Goal: Task Accomplishment & Management: Manage account settings

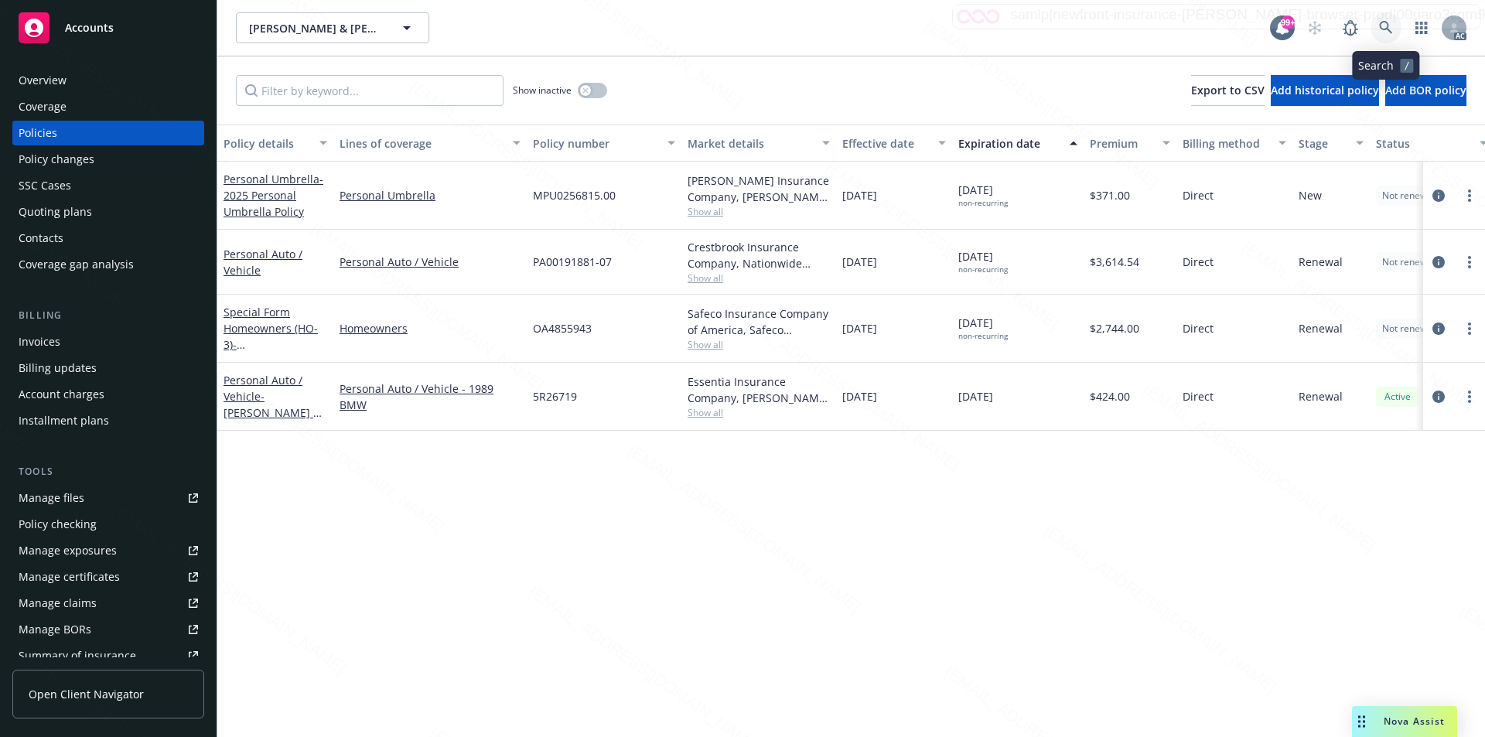
click at [1388, 26] on icon at bounding box center [1385, 27] width 13 height 13
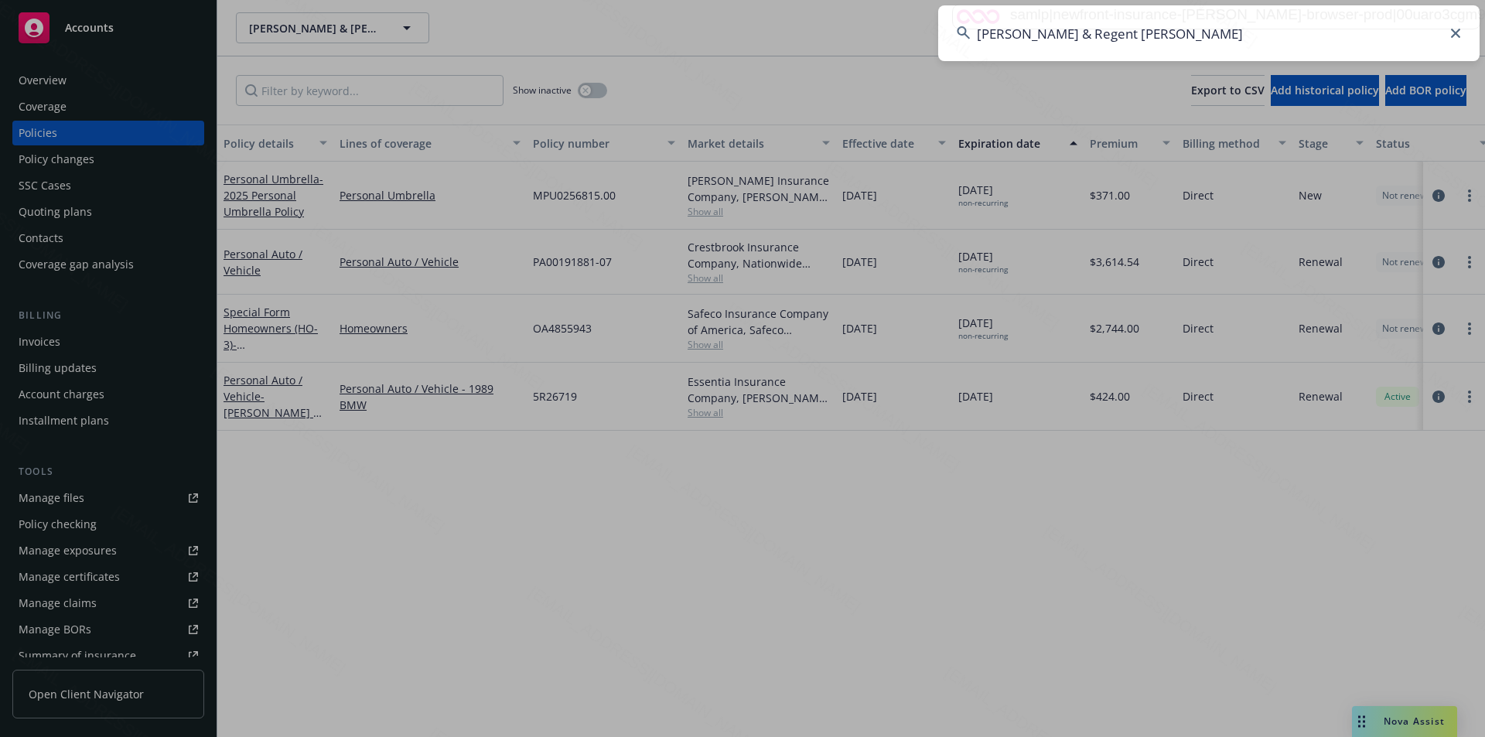
type input "Meghan Rosin & Regent Brown"
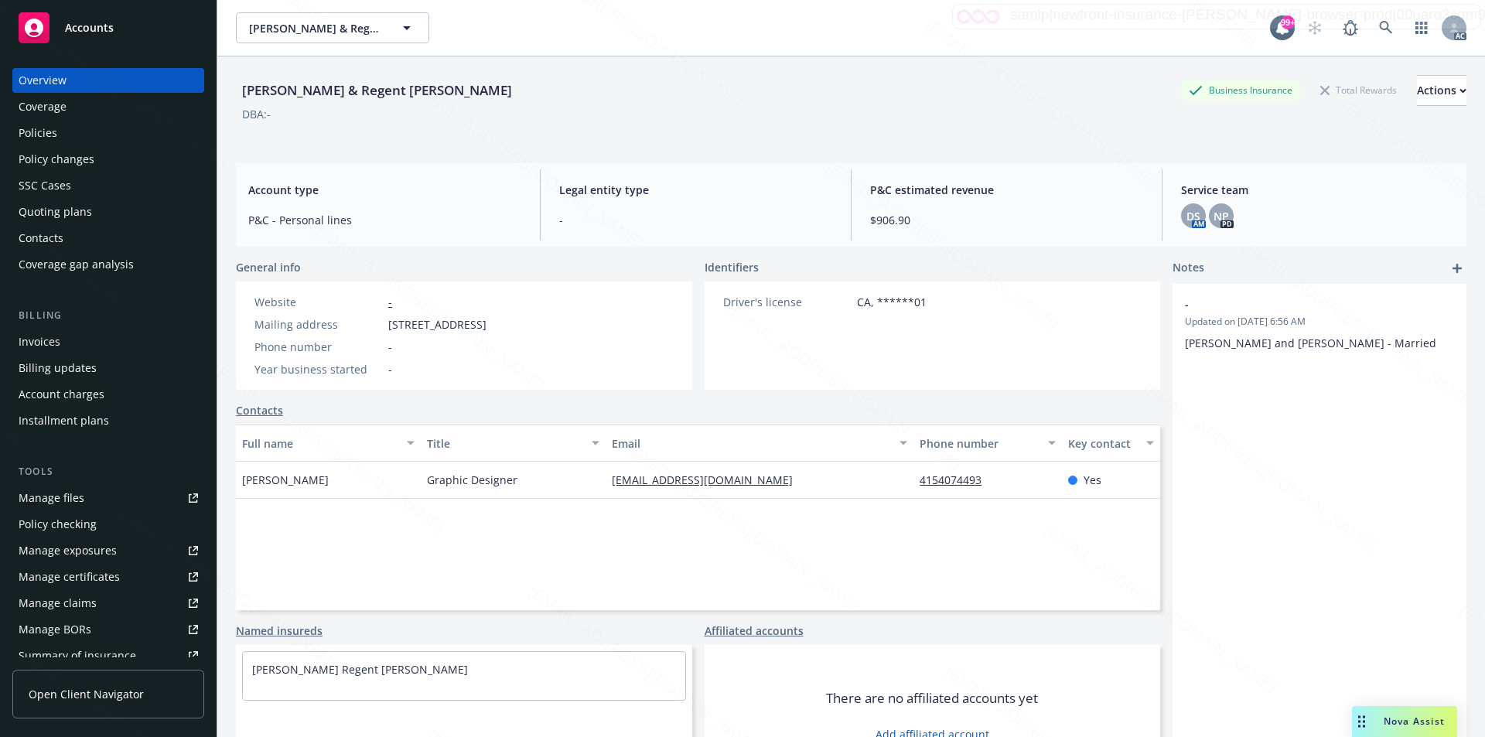
click at [386, 327] on div "Mailing address 2306 Tennent Ct, Pinole, CA, 94564" at bounding box center [370, 324] width 244 height 16
drag, startPoint x: 388, startPoint y: 325, endPoint x: 471, endPoint y: 325, distance: 82.8
click at [471, 325] on span "2306 Tennent Ct, Pinole, CA, 94564" at bounding box center [437, 324] width 98 height 16
copy span "2306 Tennent Ct"
click at [56, 135] on div "Policies" at bounding box center [38, 133] width 39 height 25
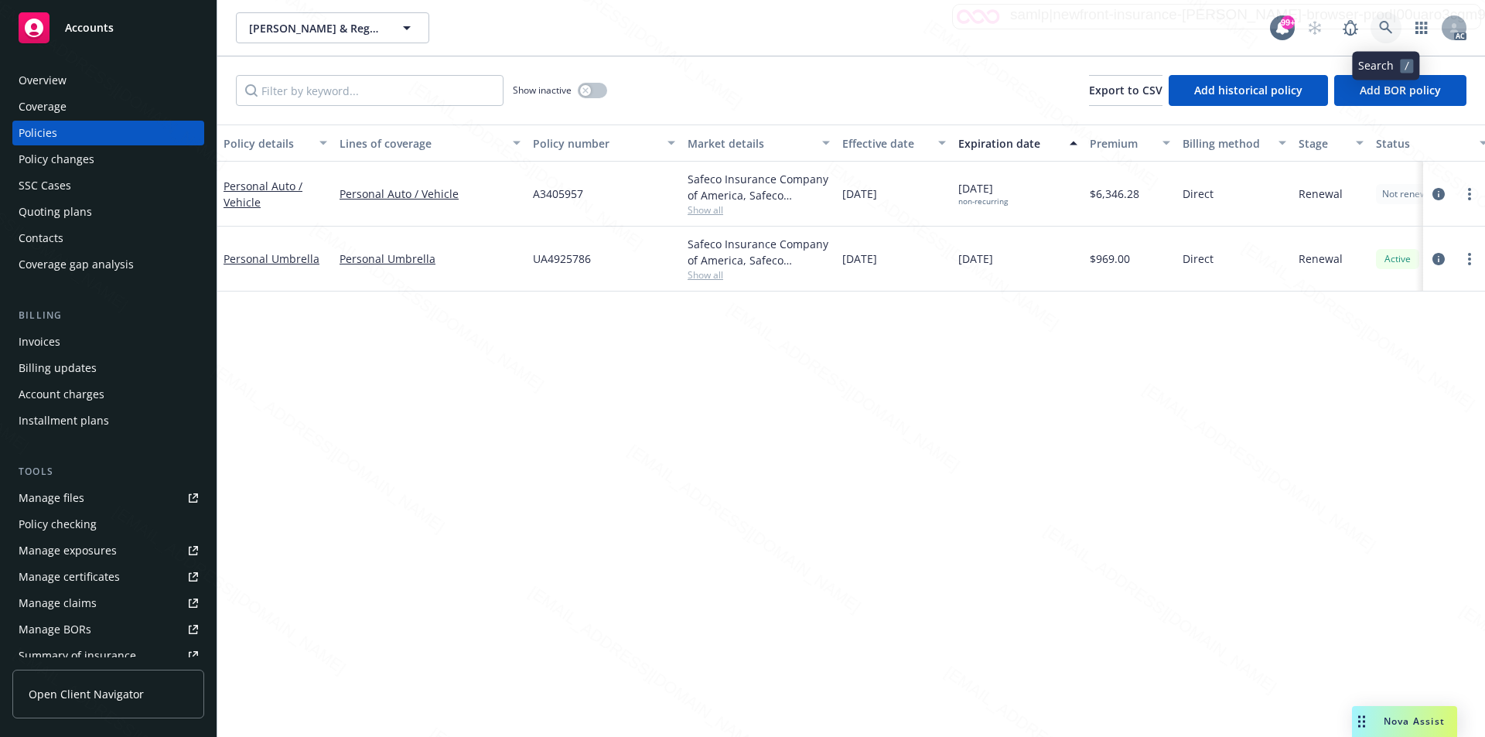
click at [1386, 29] on icon at bounding box center [1385, 27] width 13 height 13
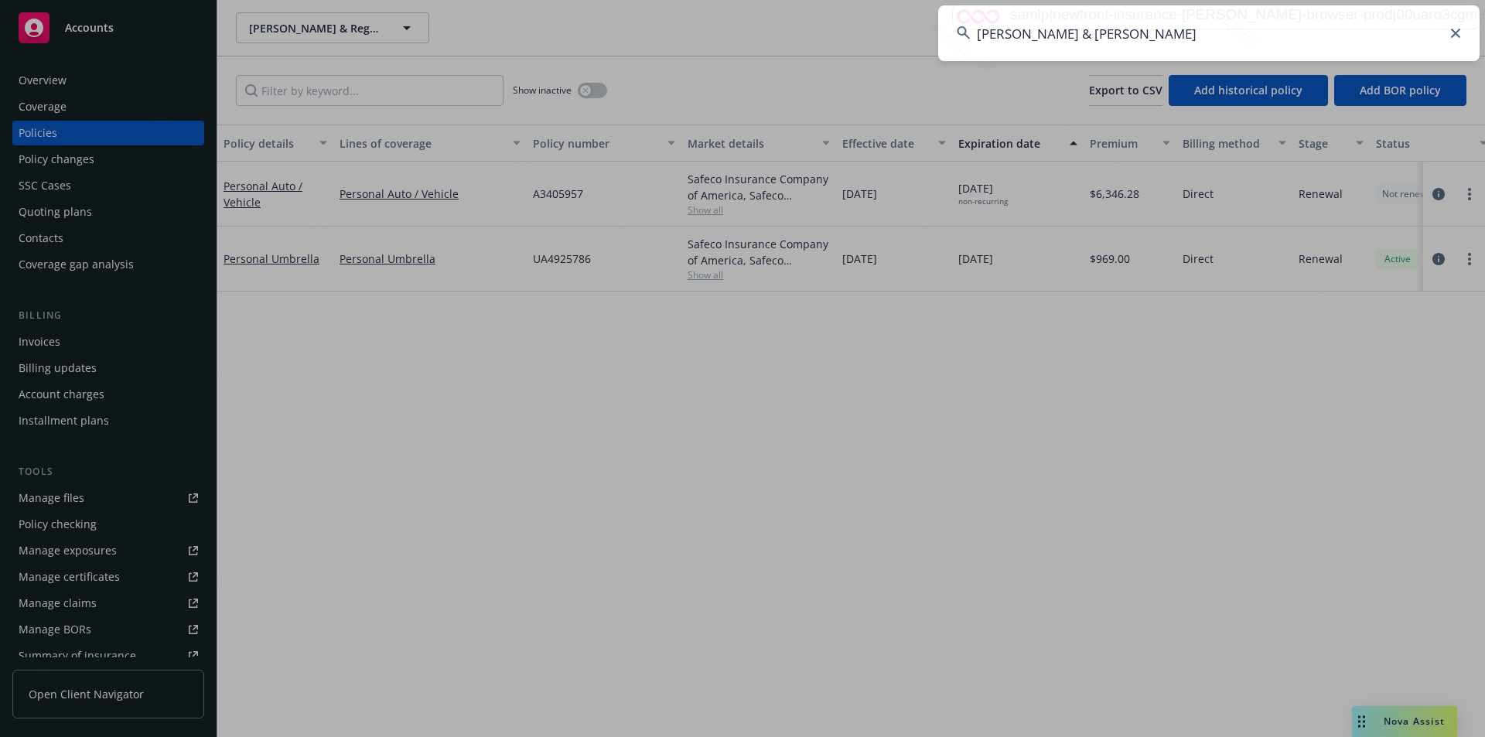
type input "Kowarsky, Brandon & Margaret"
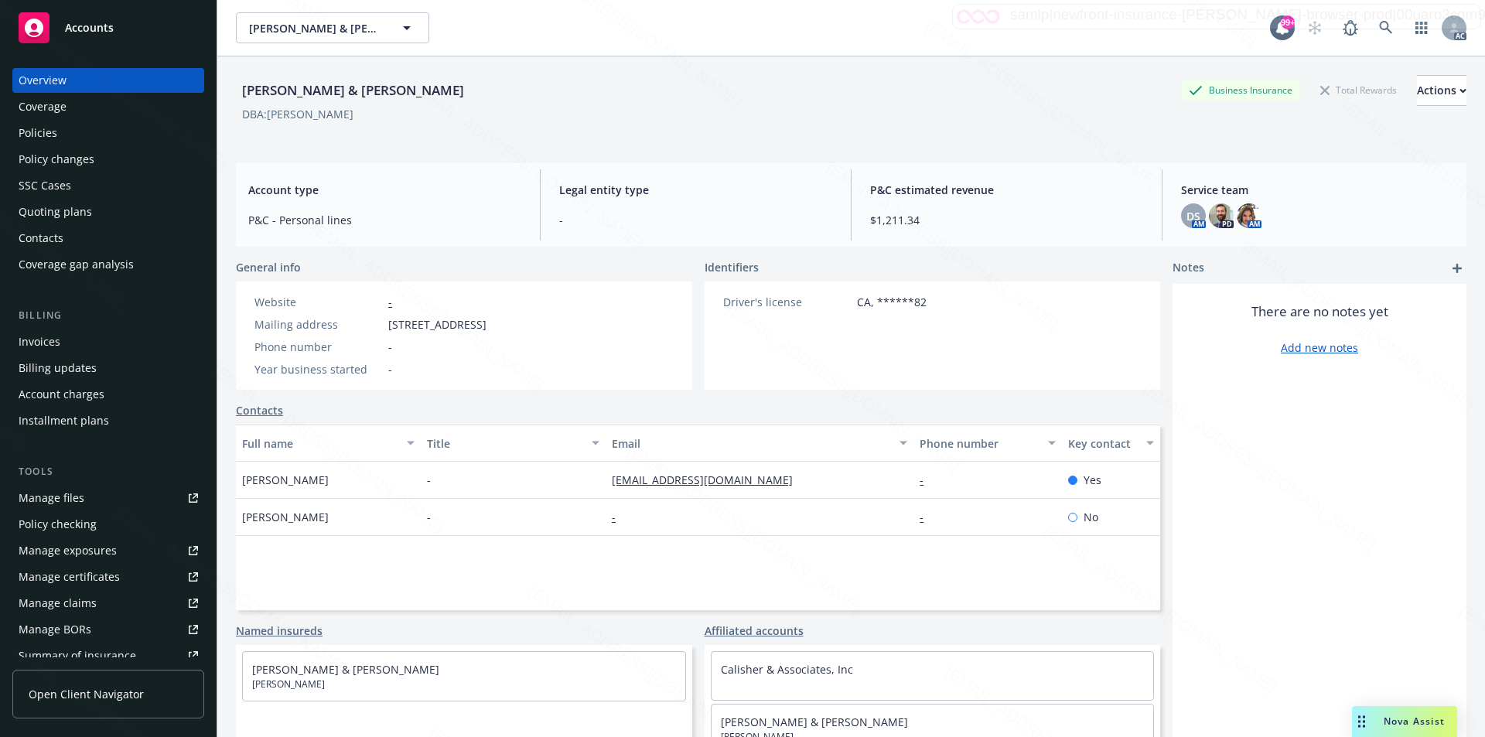
click at [90, 133] on div "Policies" at bounding box center [108, 133] width 179 height 25
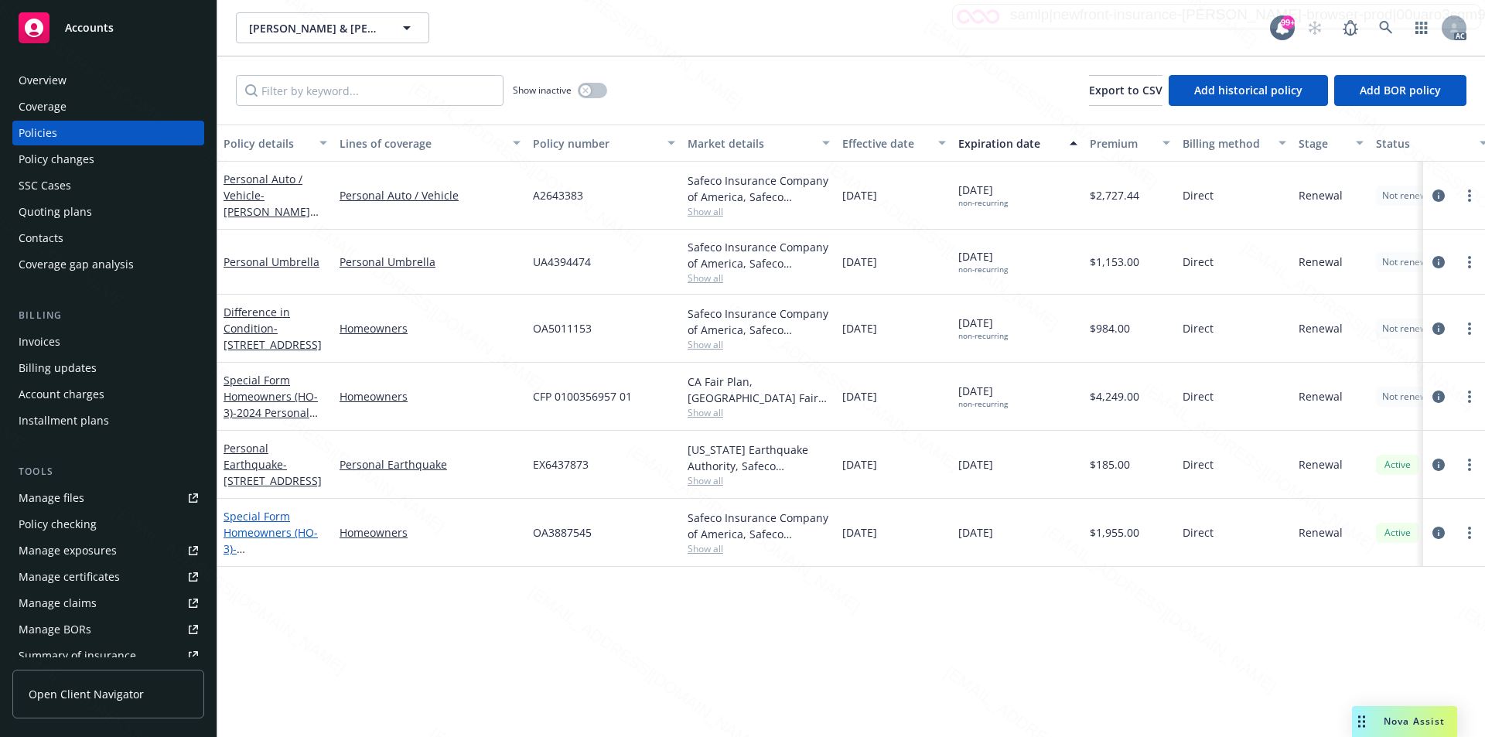
click at [282, 532] on link "Special Form Homeowners (HO-3) - 9 Clematis St Ladera Ranch CA 92694" at bounding box center [273, 540] width 98 height 63
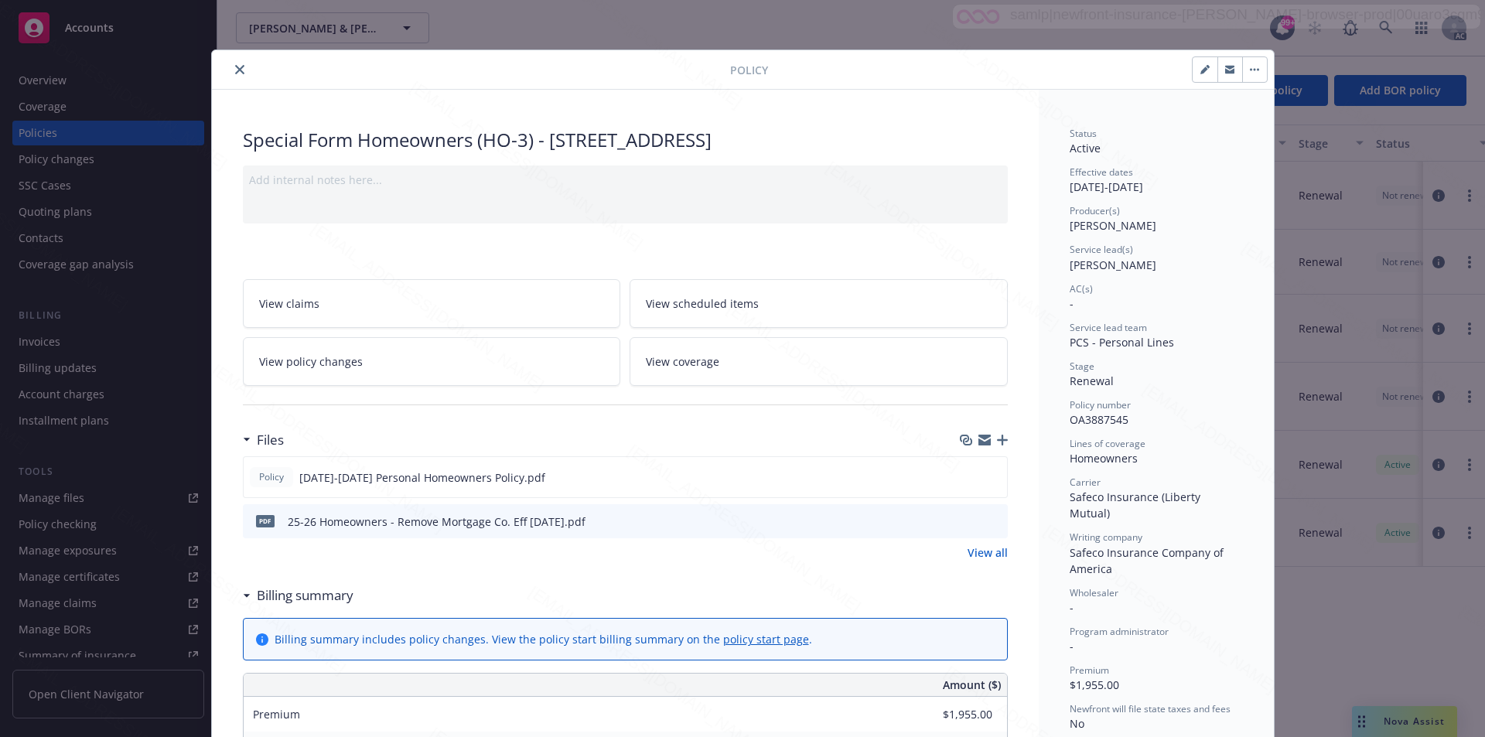
click at [992, 553] on link "View all" at bounding box center [988, 553] width 40 height 16
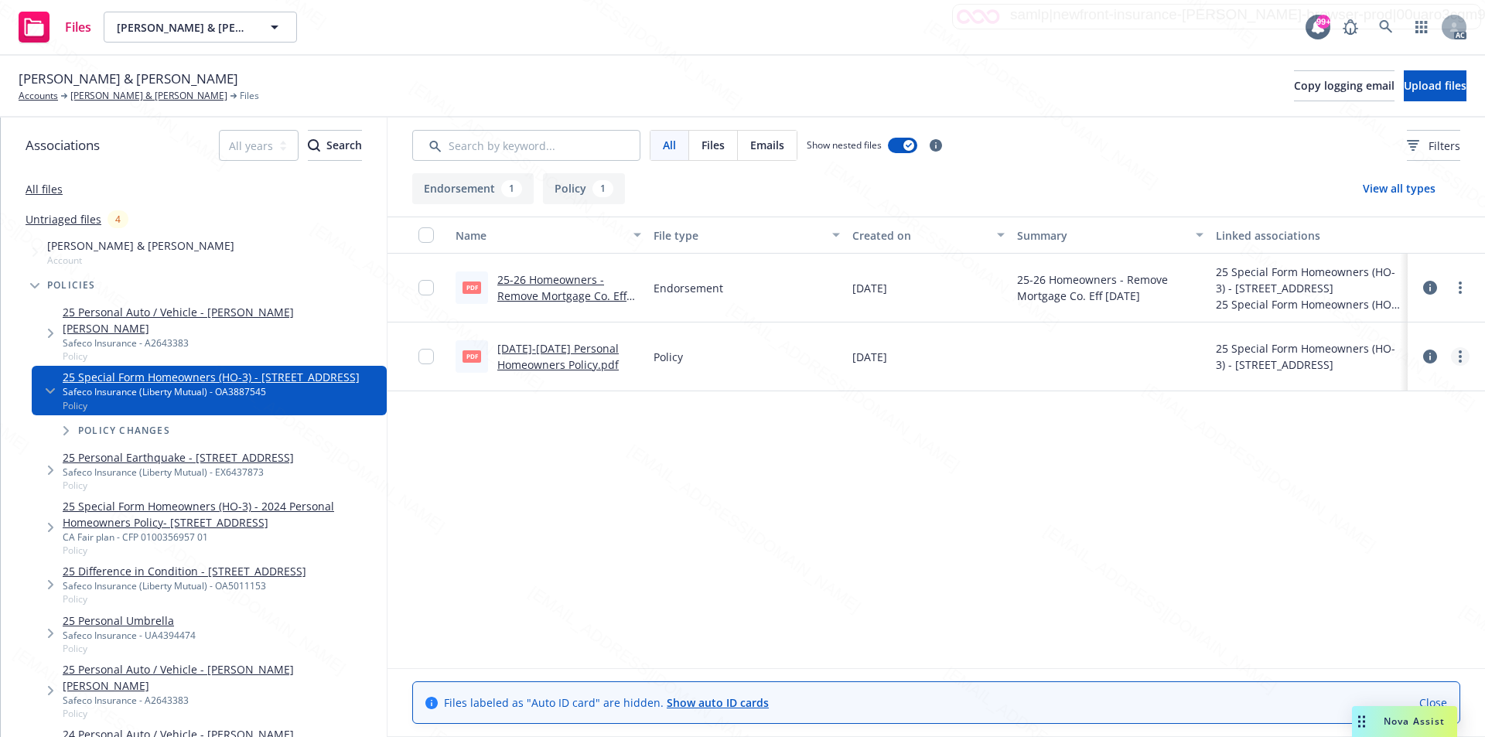
click at [1460, 356] on circle "more" at bounding box center [1460, 356] width 3 height 3
click at [1358, 415] on link "Download" at bounding box center [1392, 419] width 154 height 31
click at [1460, 287] on circle "more" at bounding box center [1460, 287] width 3 height 3
click at [1376, 353] on link "Download" at bounding box center [1392, 350] width 154 height 31
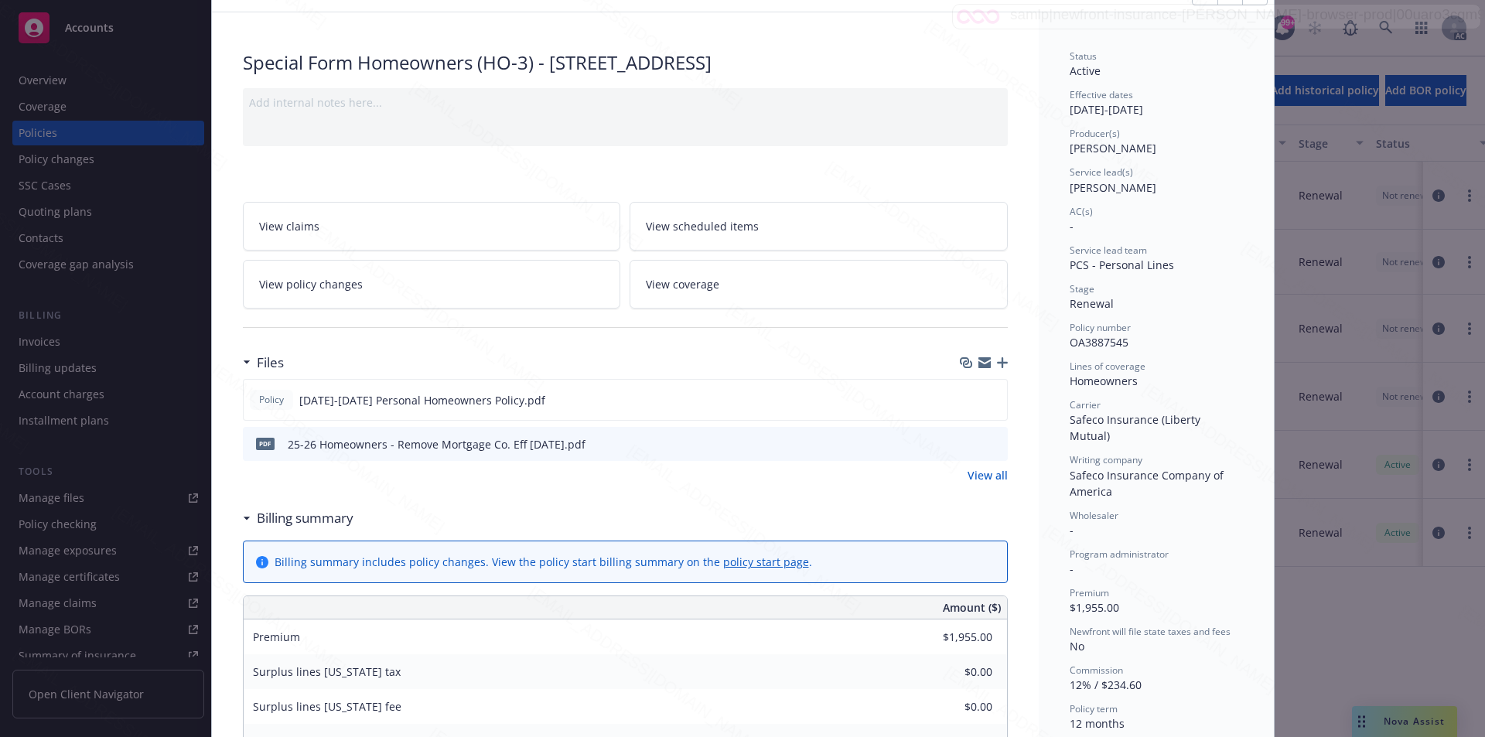
scroll to position [155, 0]
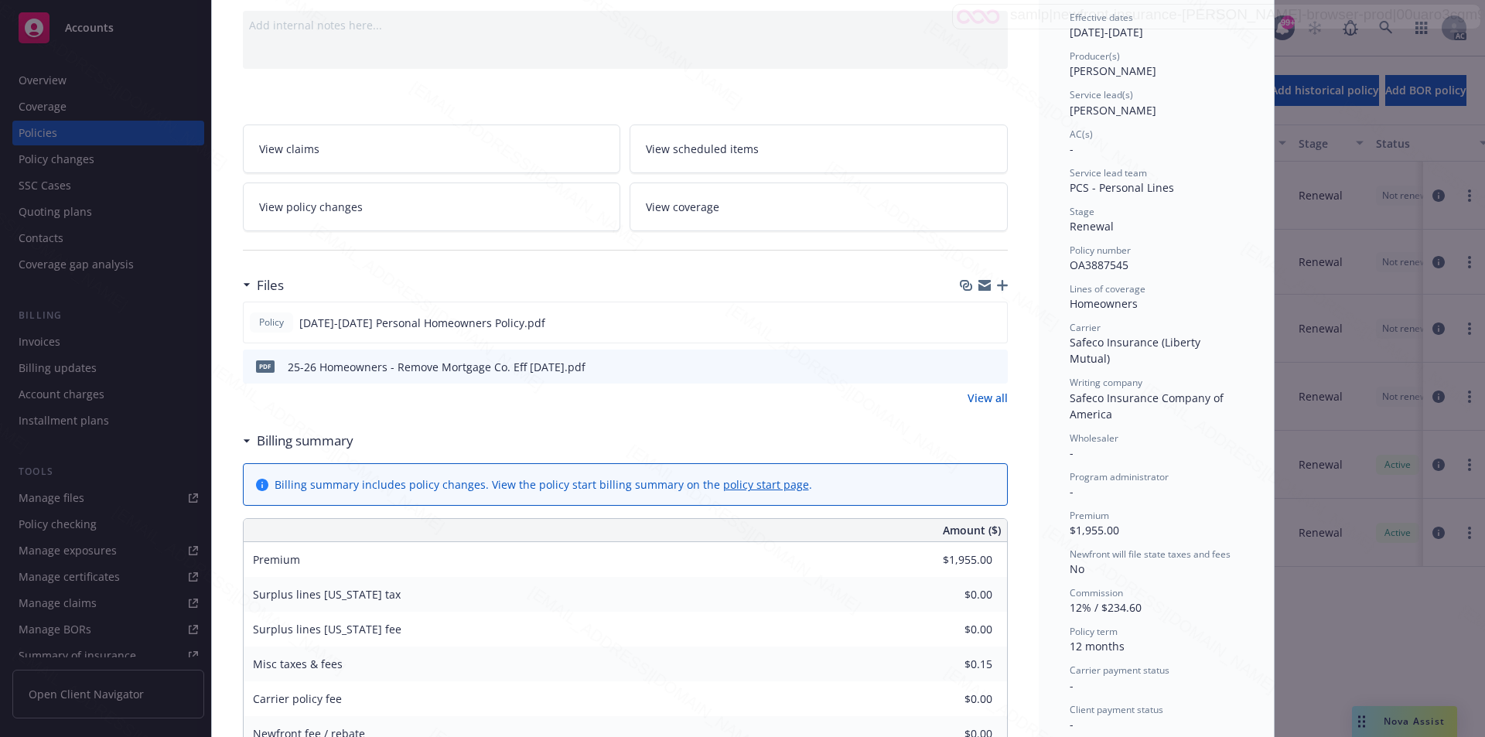
click at [1012, 97] on div "Special Form Homeowners (HO-3) - [STREET_ADDRESS] Add internal notes here... Vi…" at bounding box center [625, 617] width 827 height 1364
click at [415, 201] on link "View policy changes" at bounding box center [432, 207] width 378 height 49
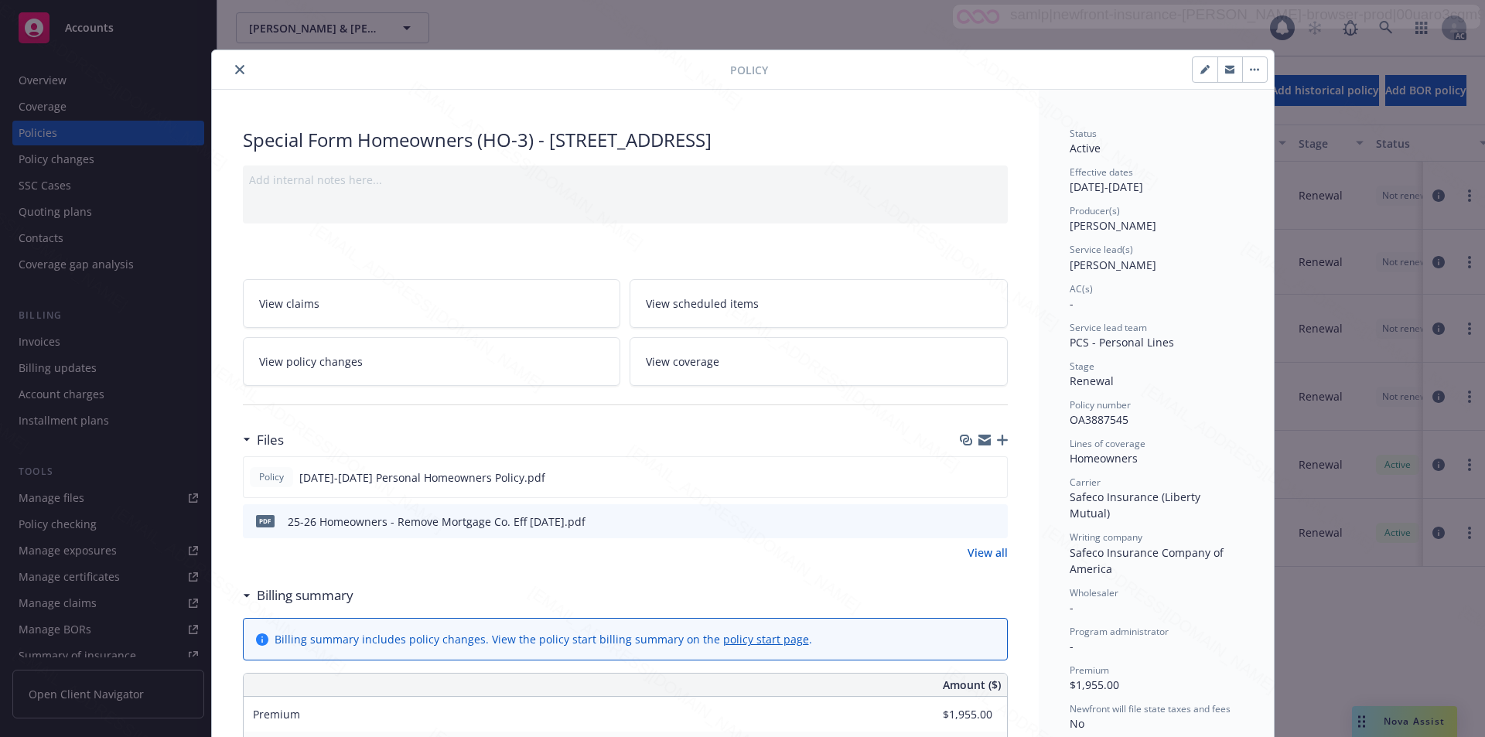
scroll to position [46, 0]
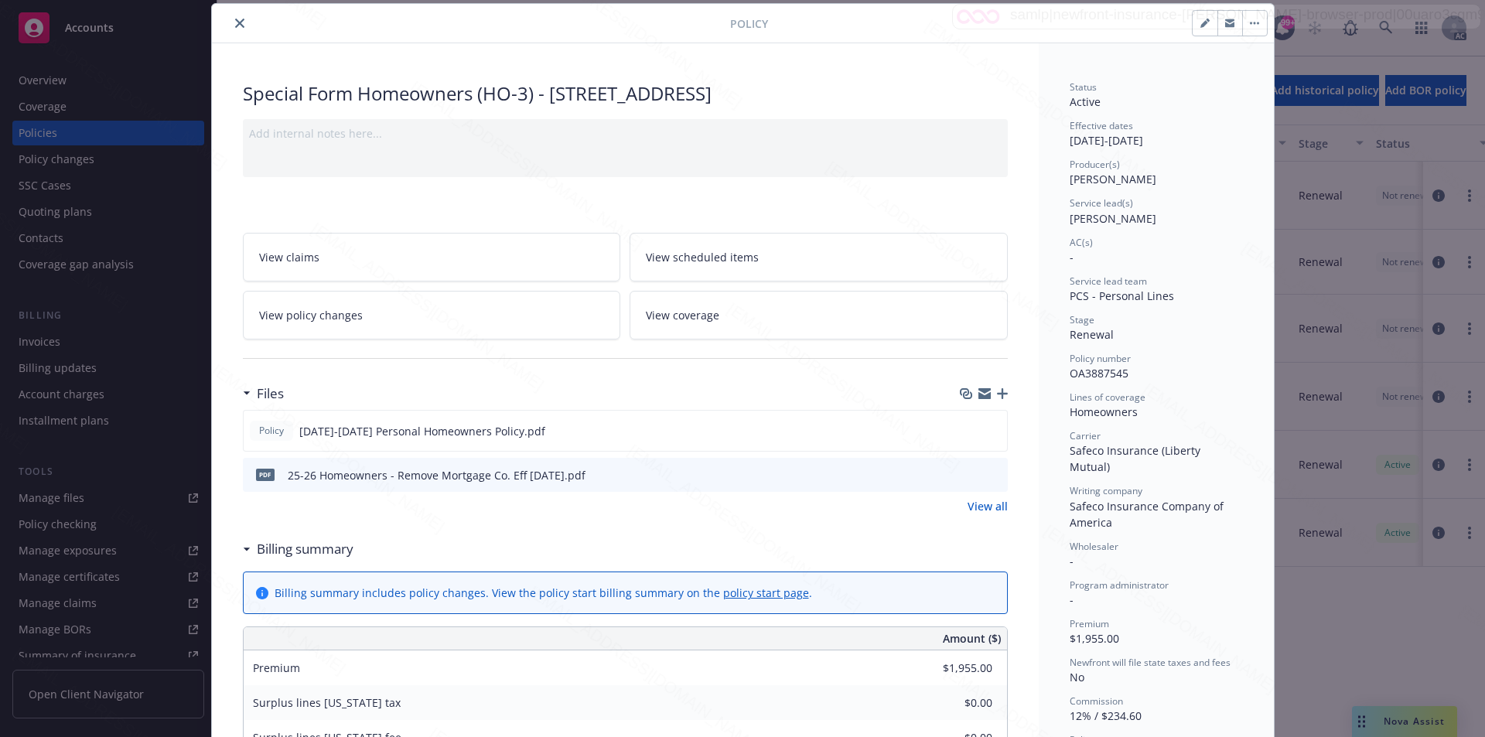
click at [1254, 24] on button "button" at bounding box center [1254, 23] width 25 height 25
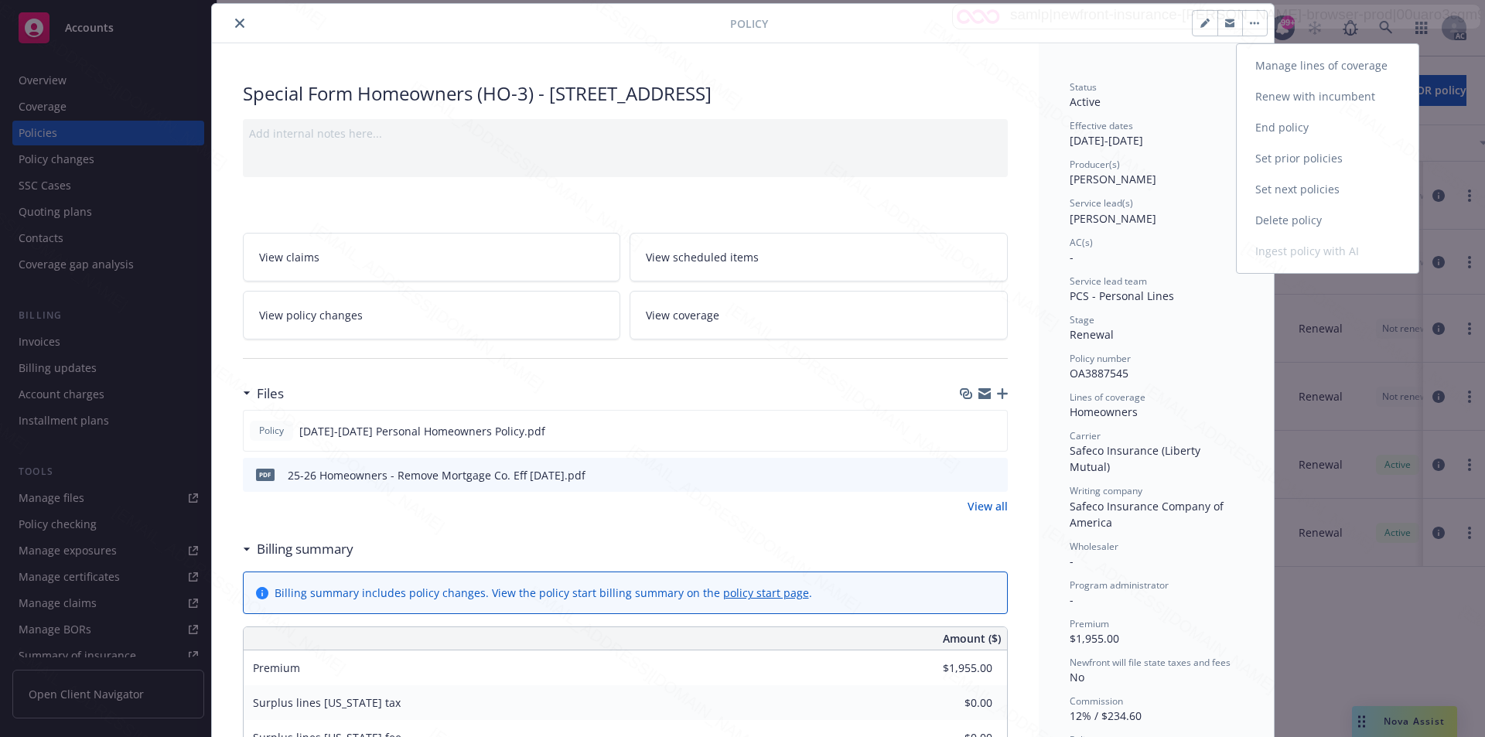
click at [1285, 121] on link "End policy" at bounding box center [1328, 127] width 182 height 31
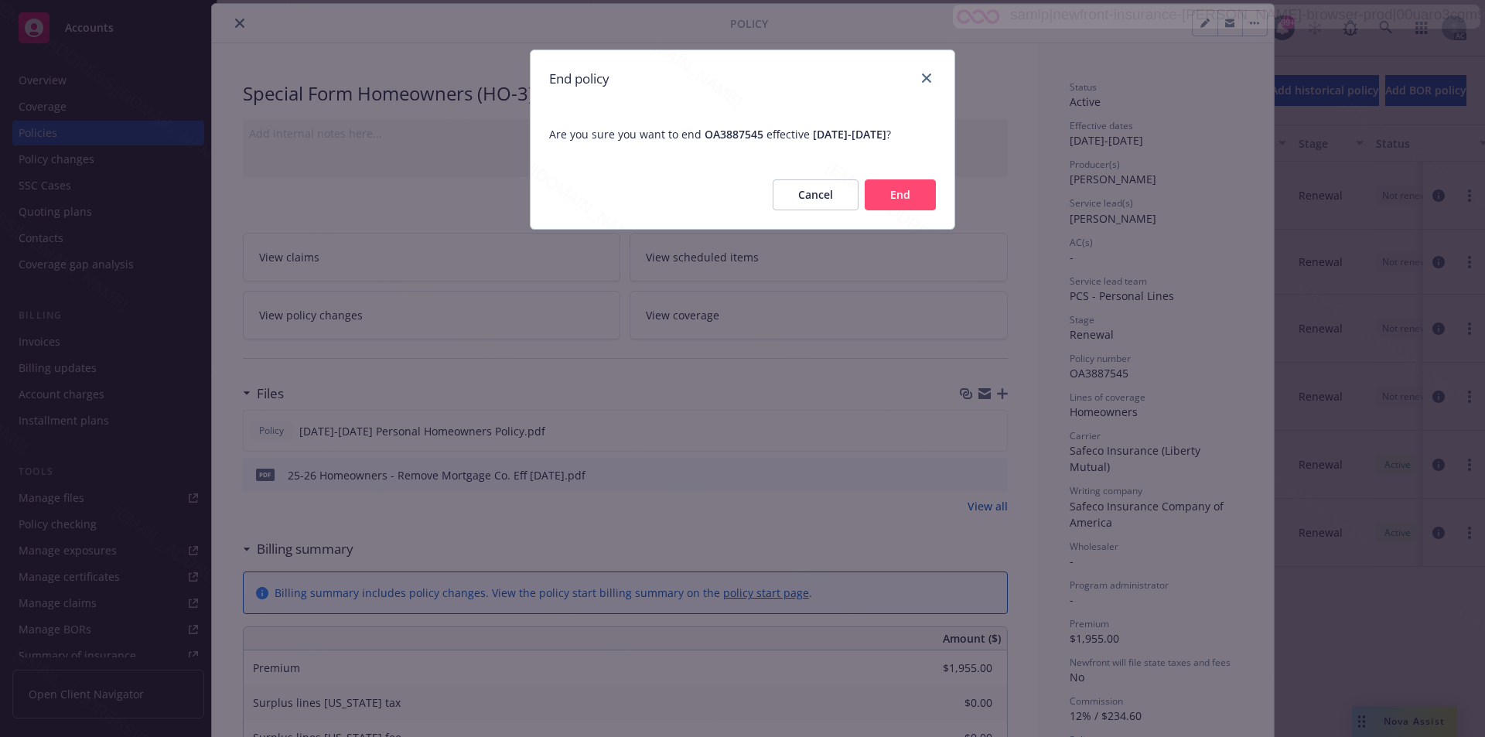
click at [913, 210] on button "End" at bounding box center [900, 194] width 71 height 31
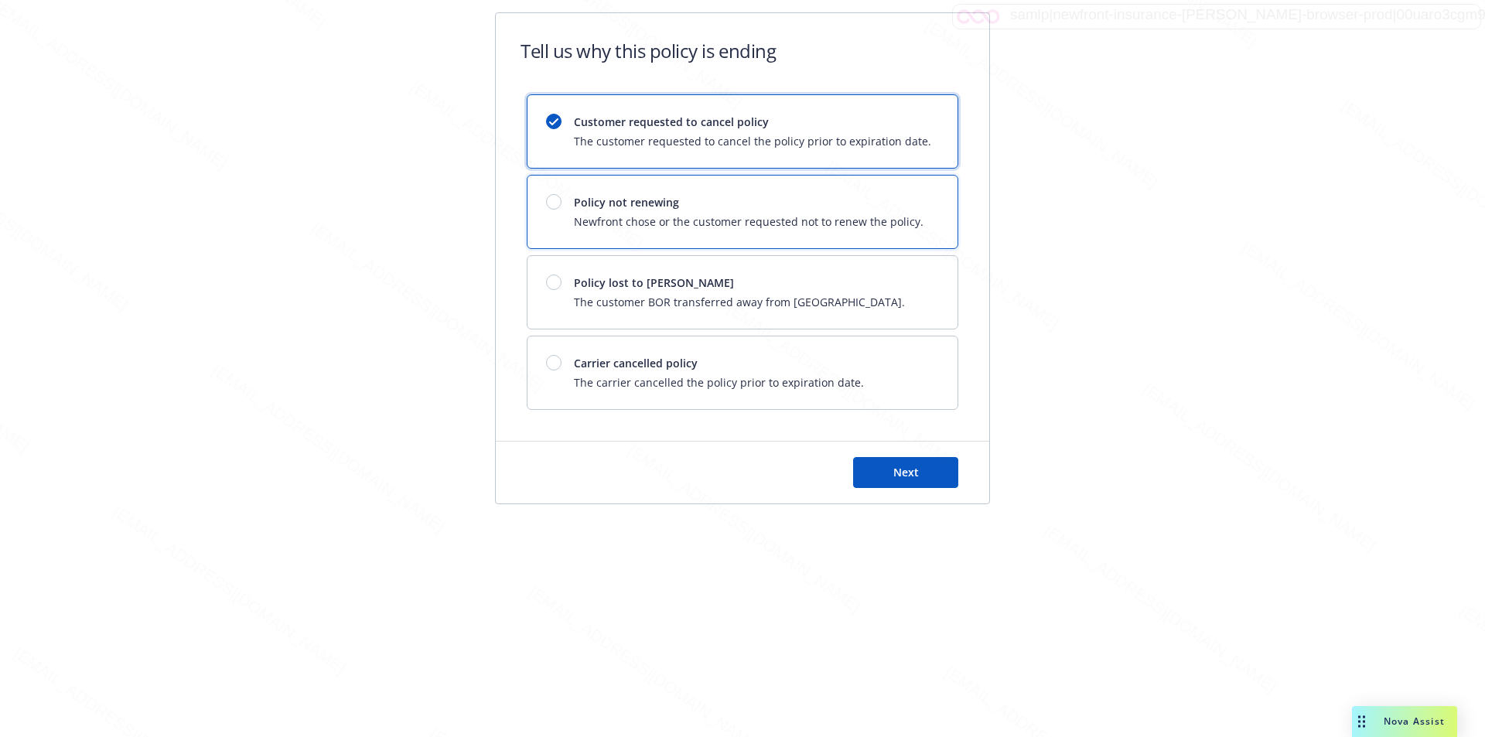
click at [913, 217] on span "Newfront chose or the customer requested not to renew the policy." at bounding box center [749, 221] width 350 height 16
click at [903, 464] on button "Next" at bounding box center [905, 472] width 105 height 31
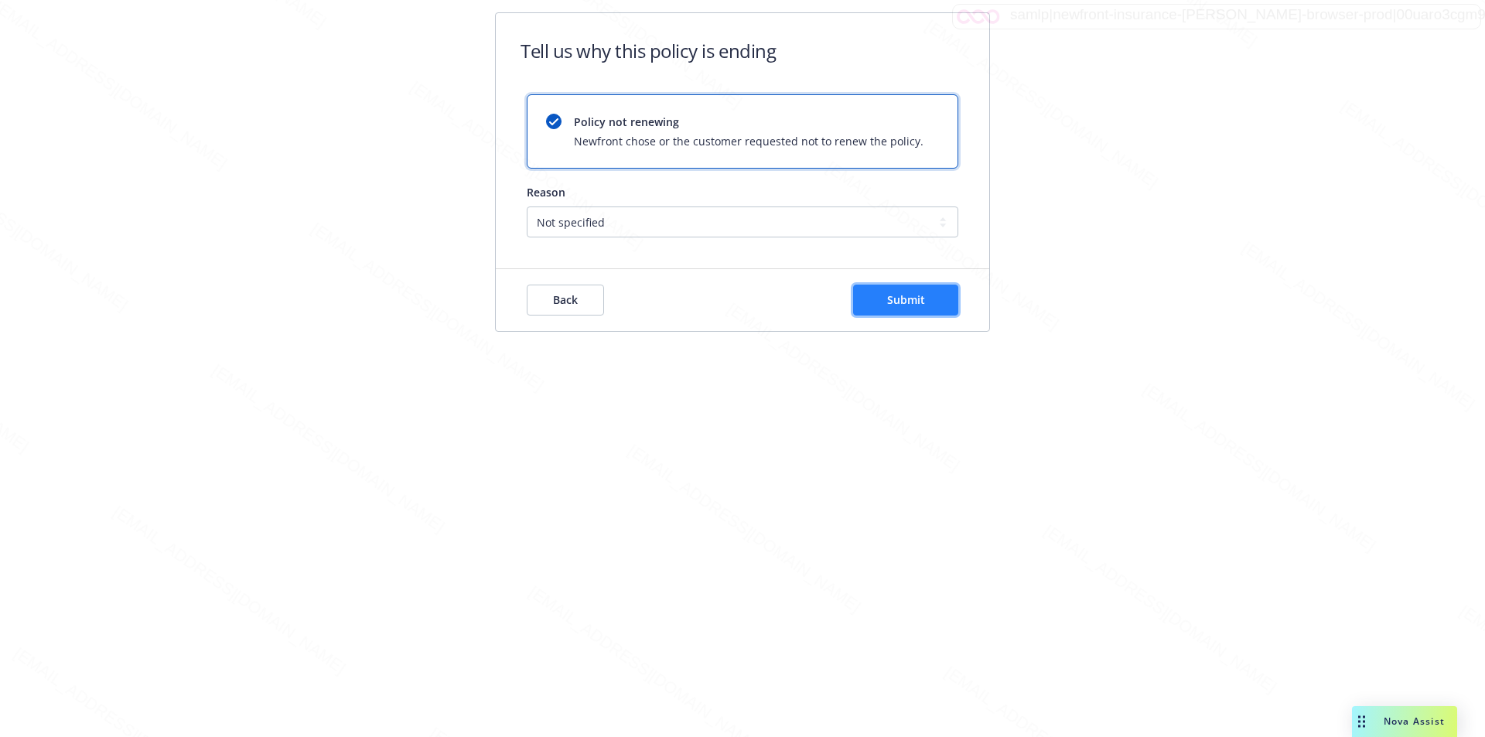
click at [885, 301] on button "Submit" at bounding box center [905, 300] width 105 height 31
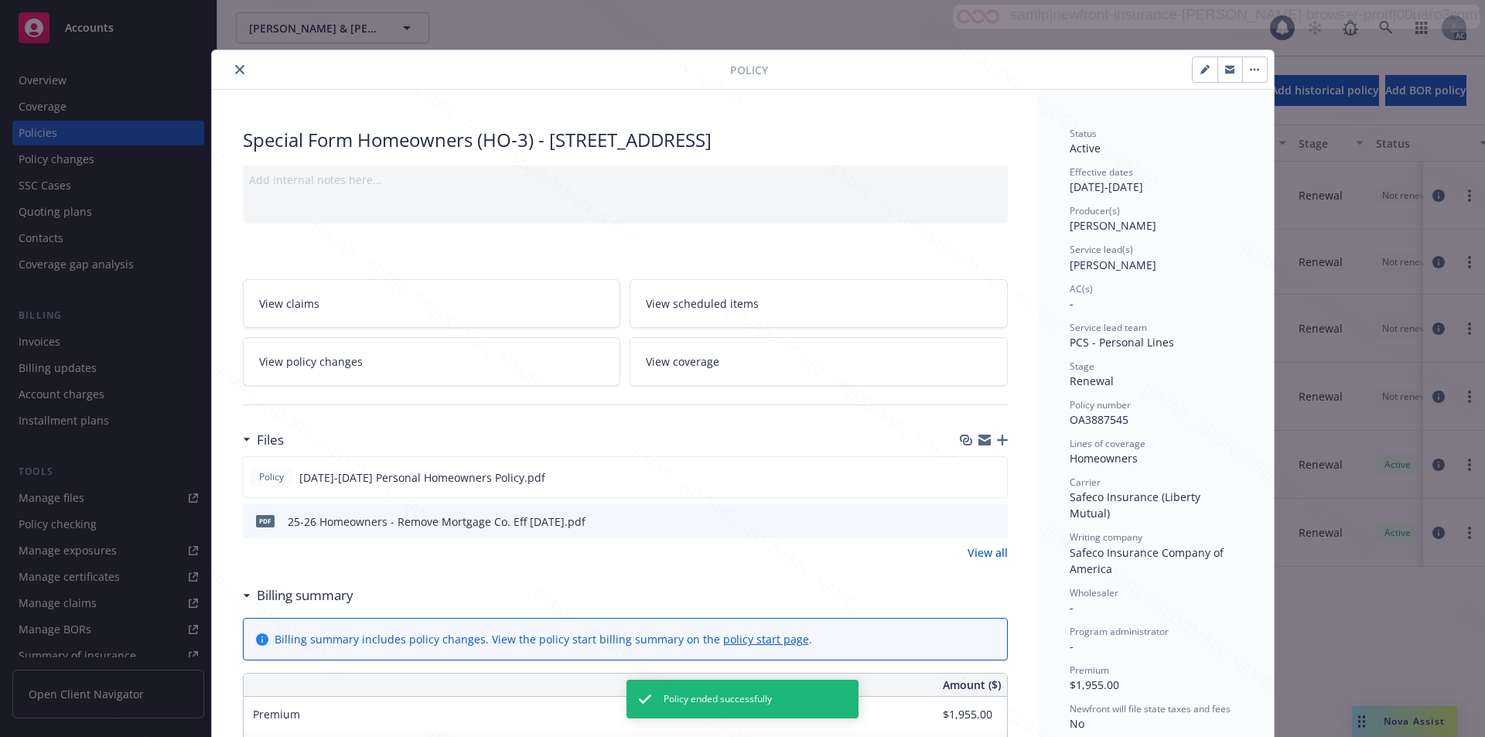
scroll to position [46, 0]
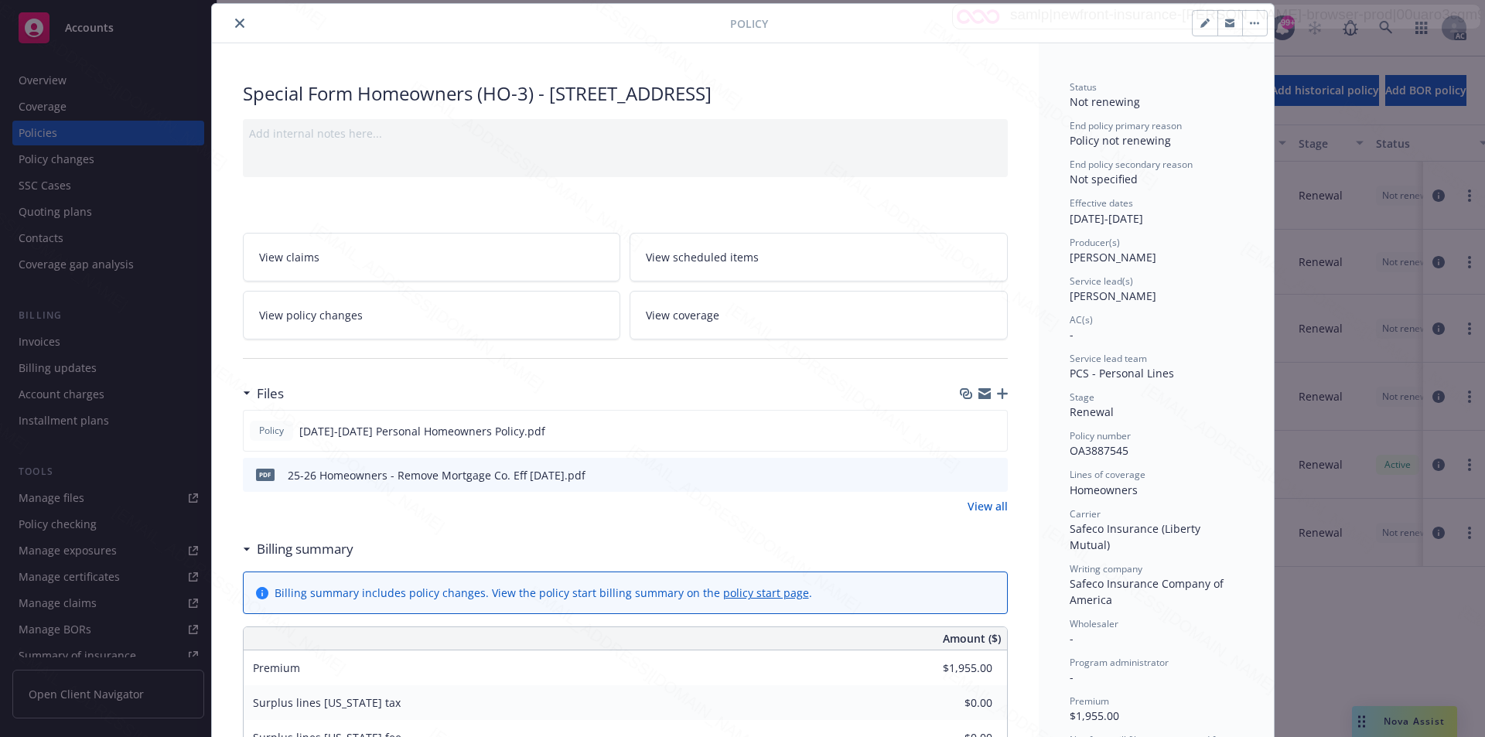
click at [235, 21] on icon "close" at bounding box center [239, 23] width 9 height 9
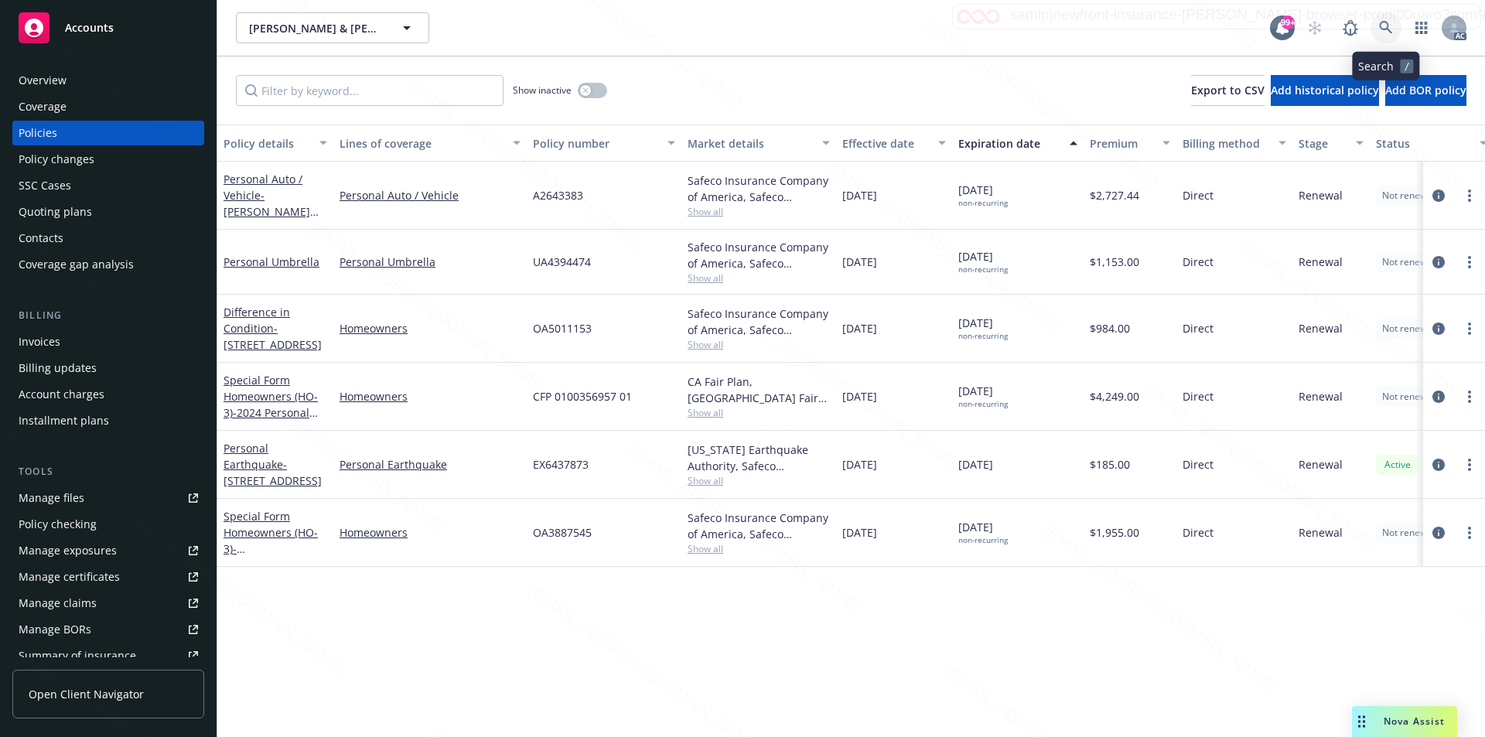
click at [1379, 26] on icon at bounding box center [1386, 28] width 14 height 14
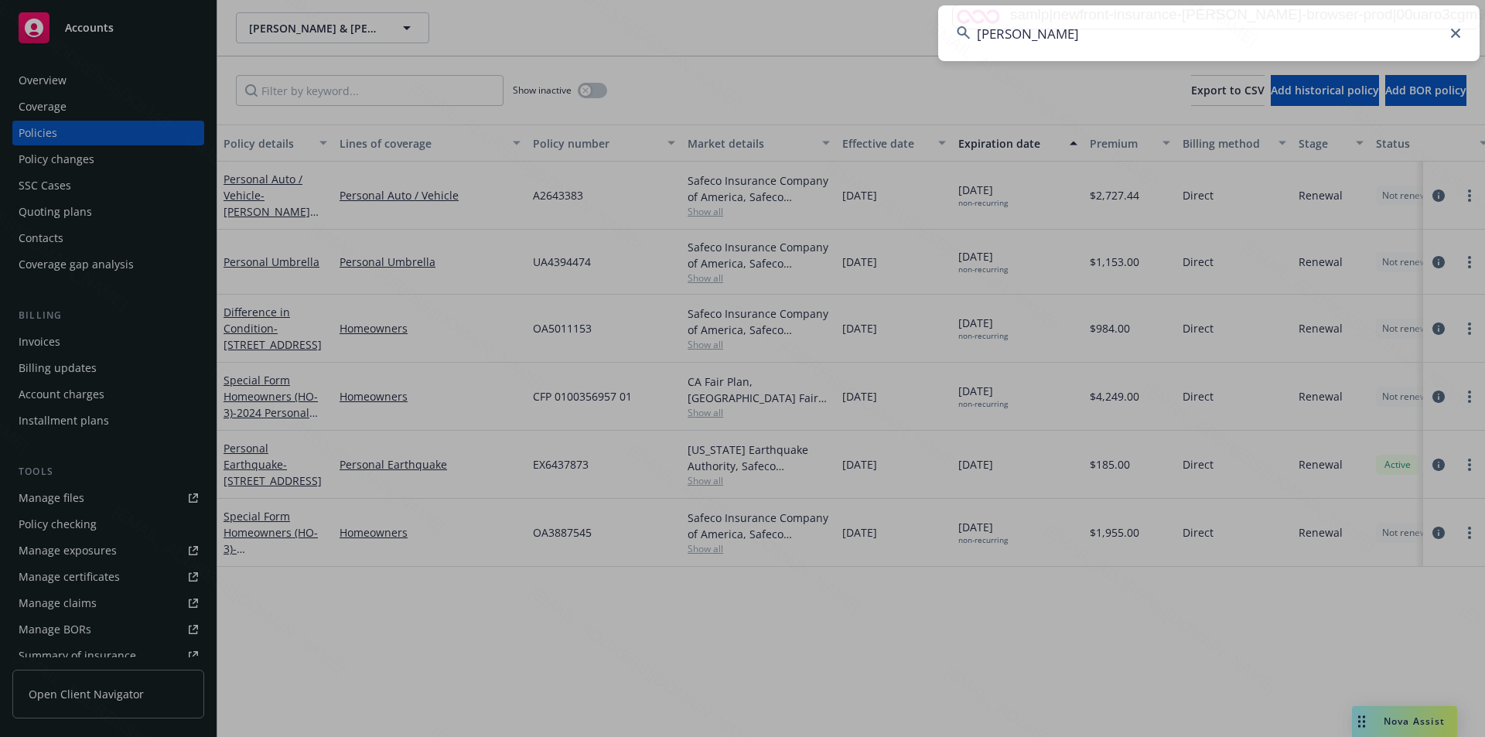
type input "[PERSON_NAME]"
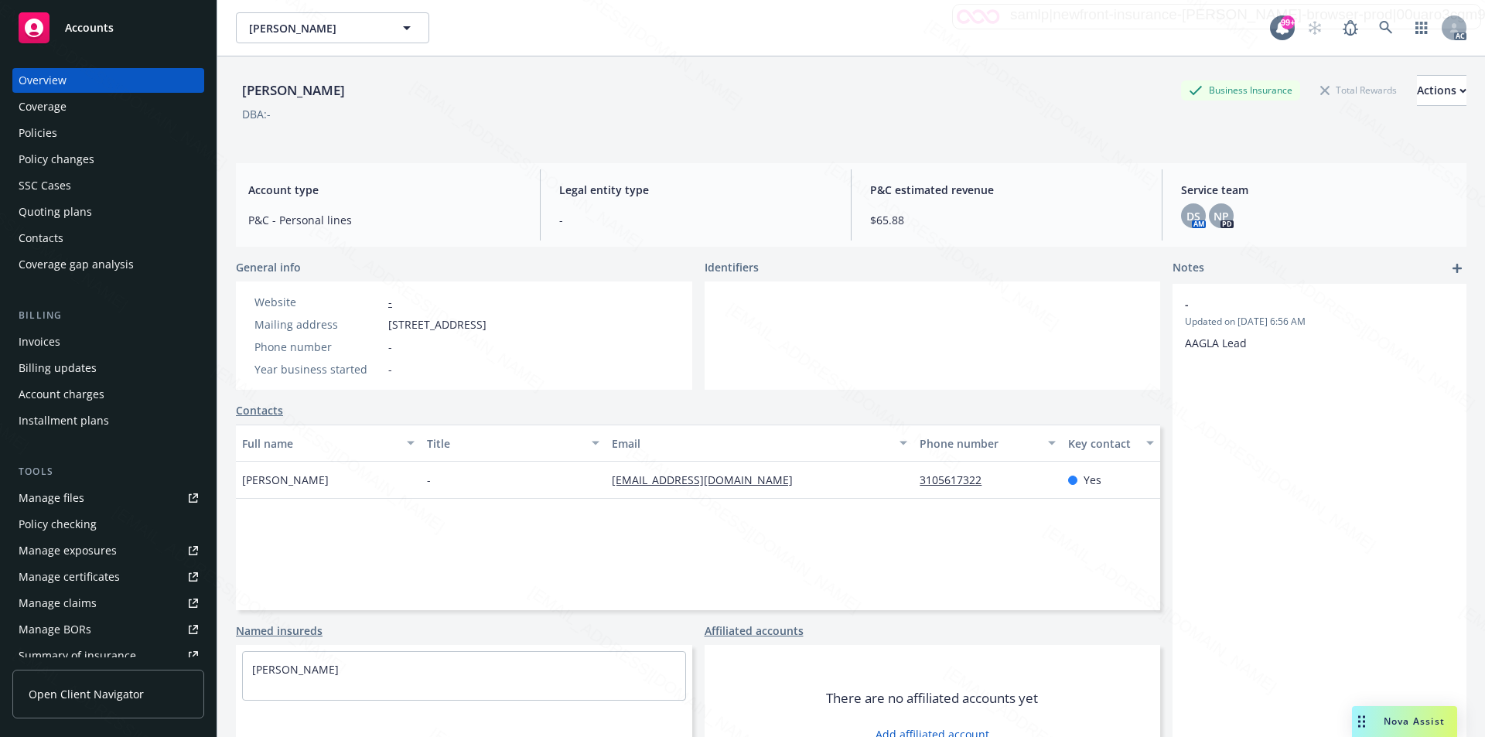
click at [71, 132] on div "Policies" at bounding box center [108, 133] width 179 height 25
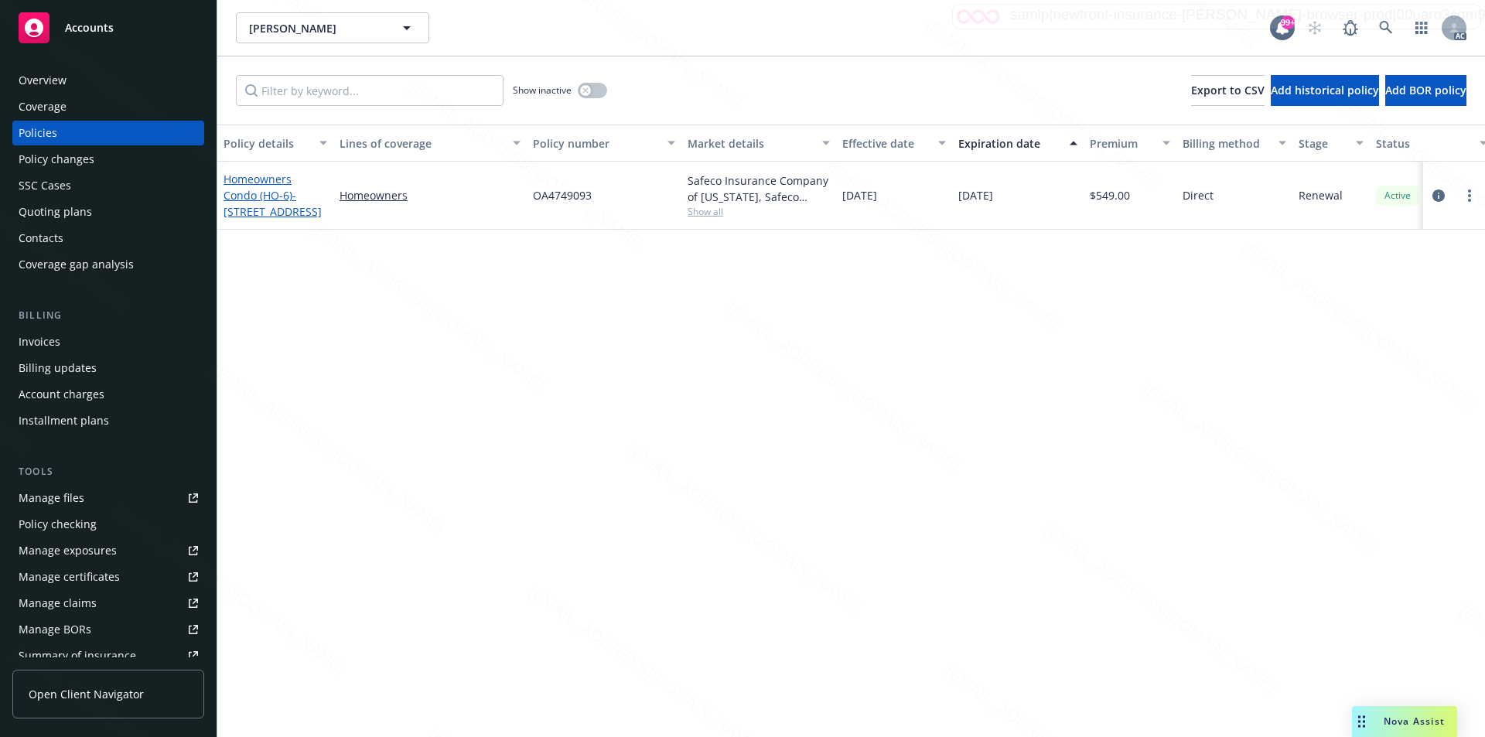
click at [270, 199] on link "Homeowners Condo (HO-6) - 425 E San Antonio Dr Long Beach, CA 90807" at bounding box center [273, 195] width 98 height 47
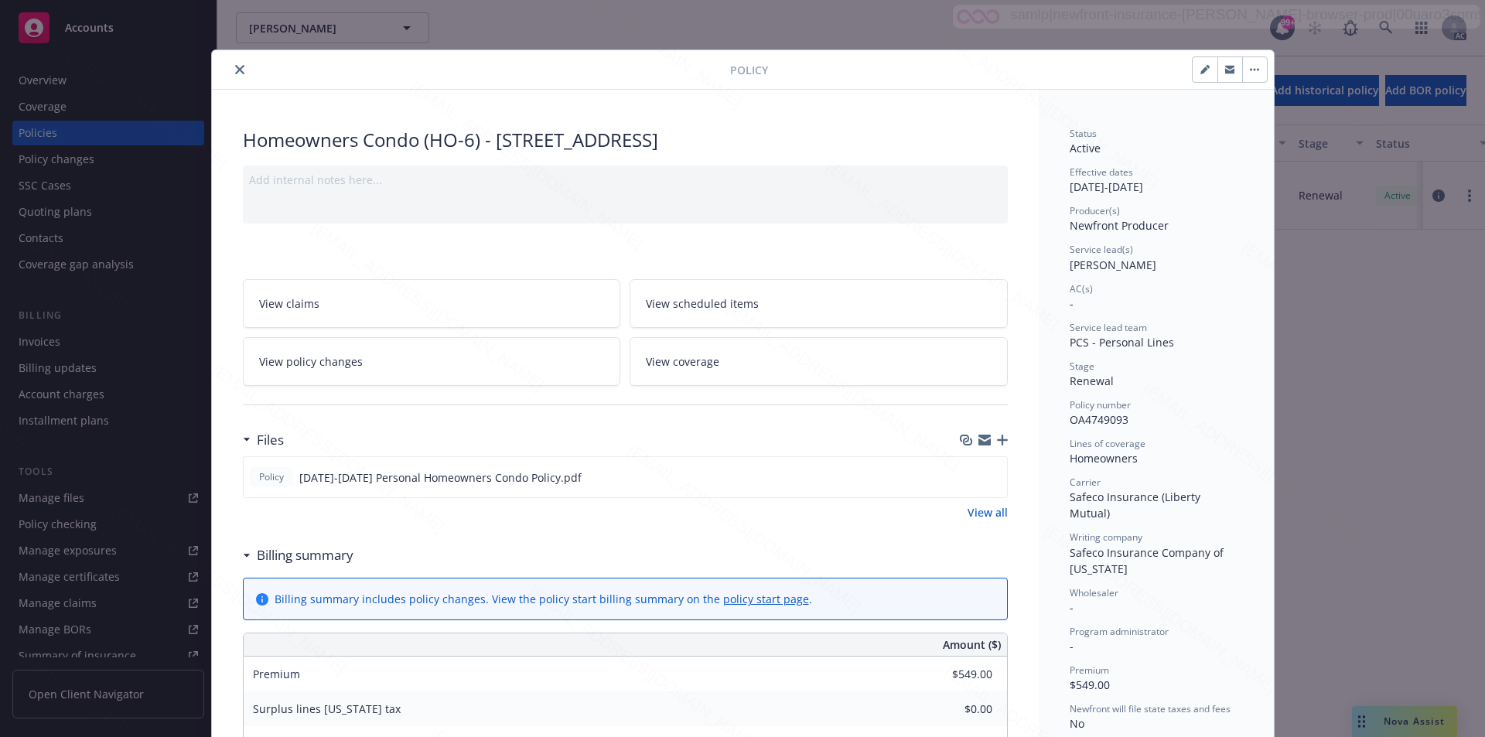
click at [978, 513] on link "View all" at bounding box center [988, 512] width 40 height 16
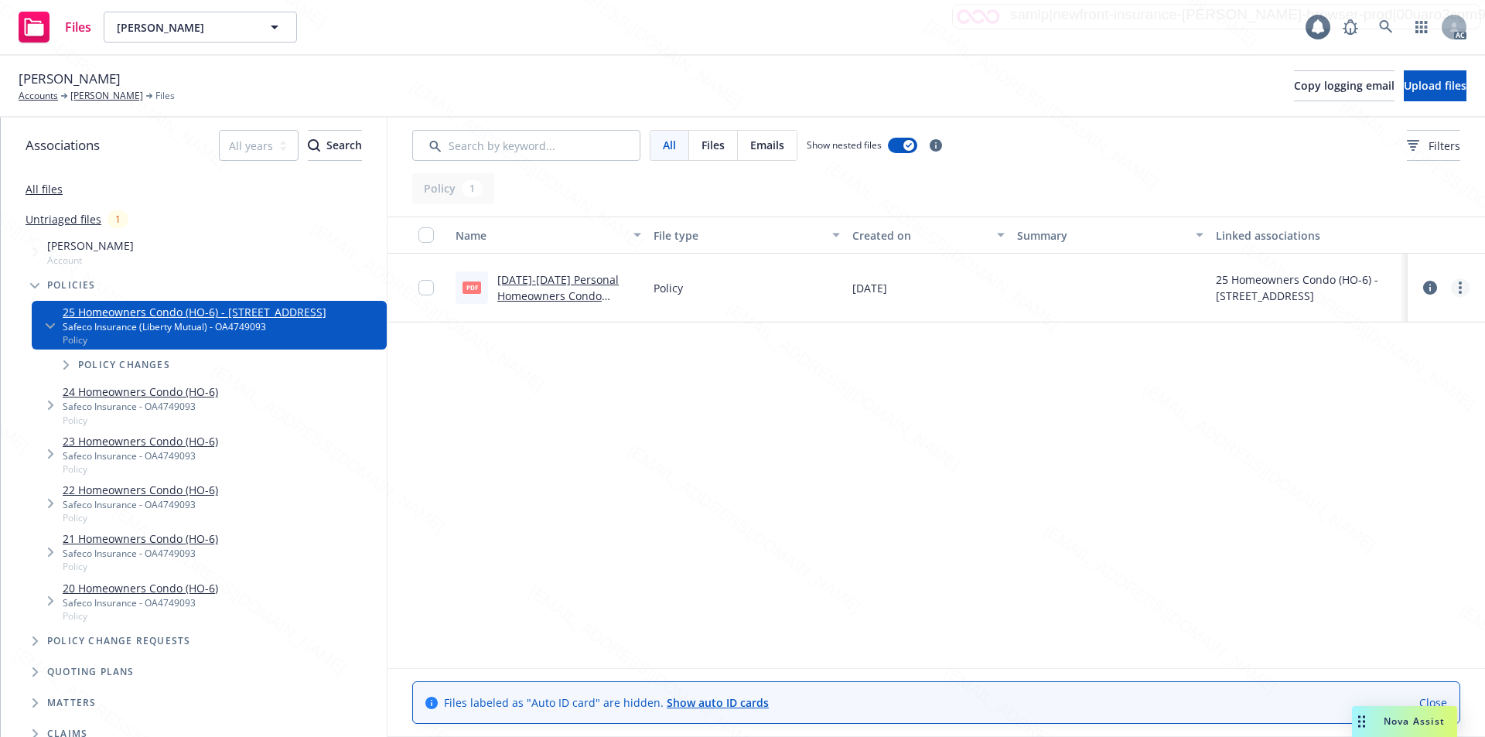
click at [1459, 290] on icon "more" at bounding box center [1460, 288] width 3 height 12
click at [1379, 348] on link "Download" at bounding box center [1392, 350] width 154 height 31
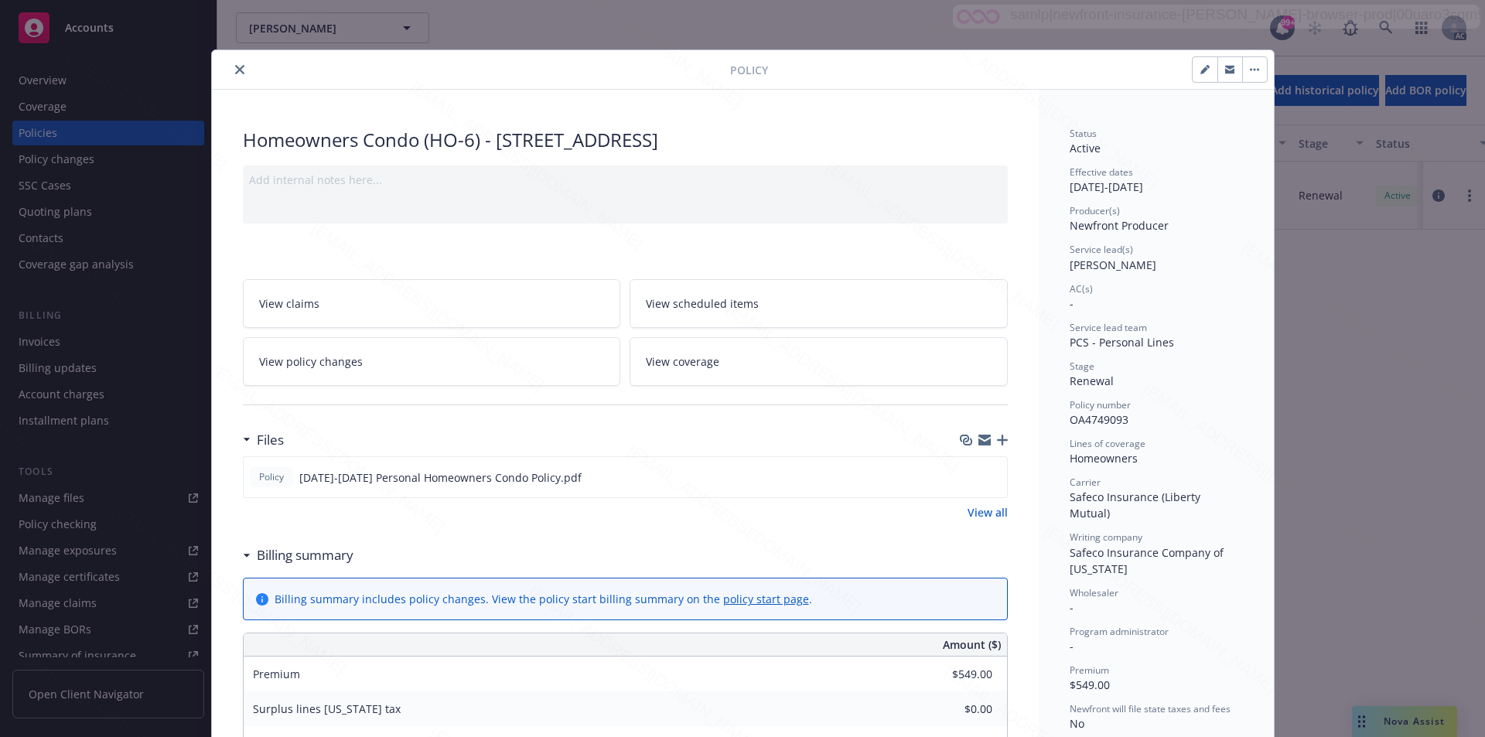
click at [1255, 62] on button "button" at bounding box center [1254, 69] width 25 height 25
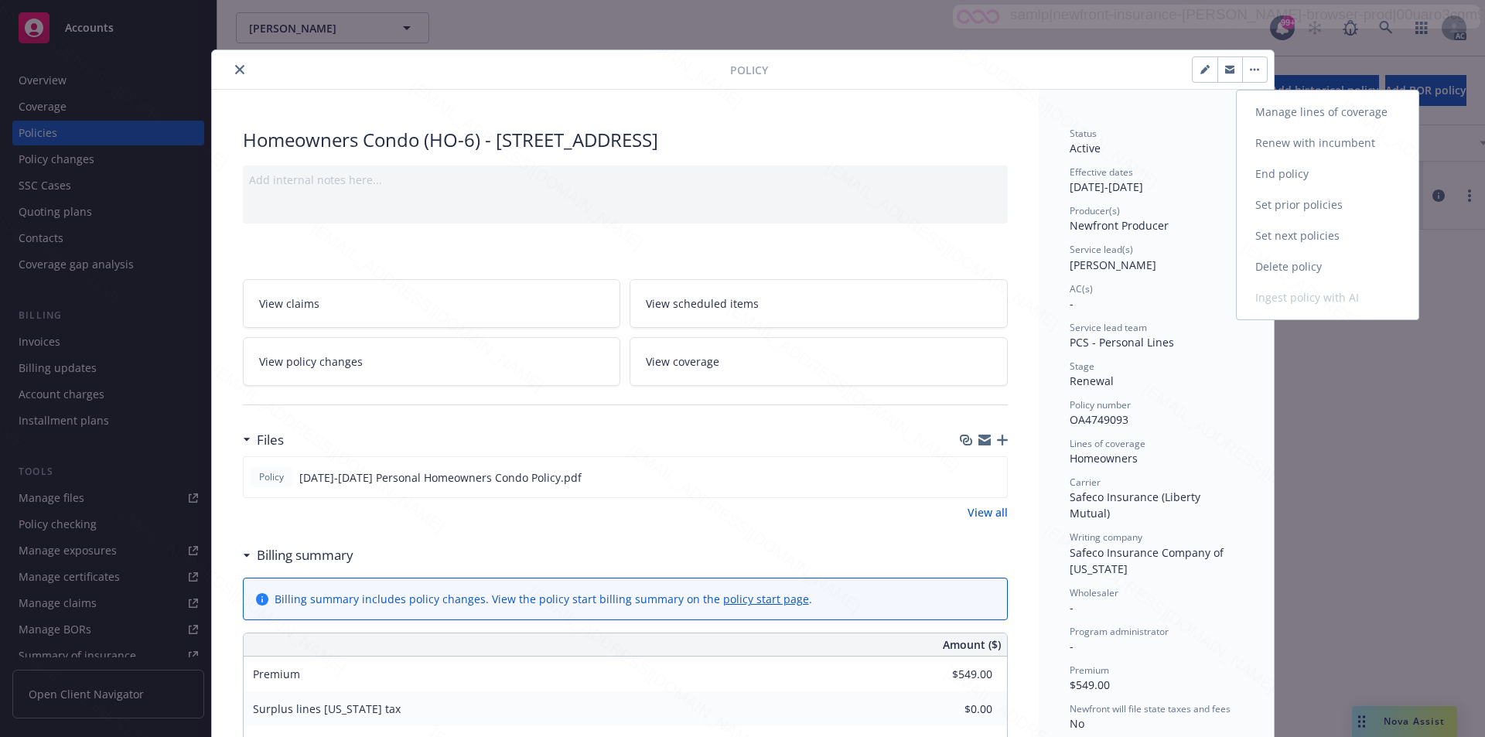
click at [1289, 180] on link "End policy" at bounding box center [1328, 174] width 182 height 31
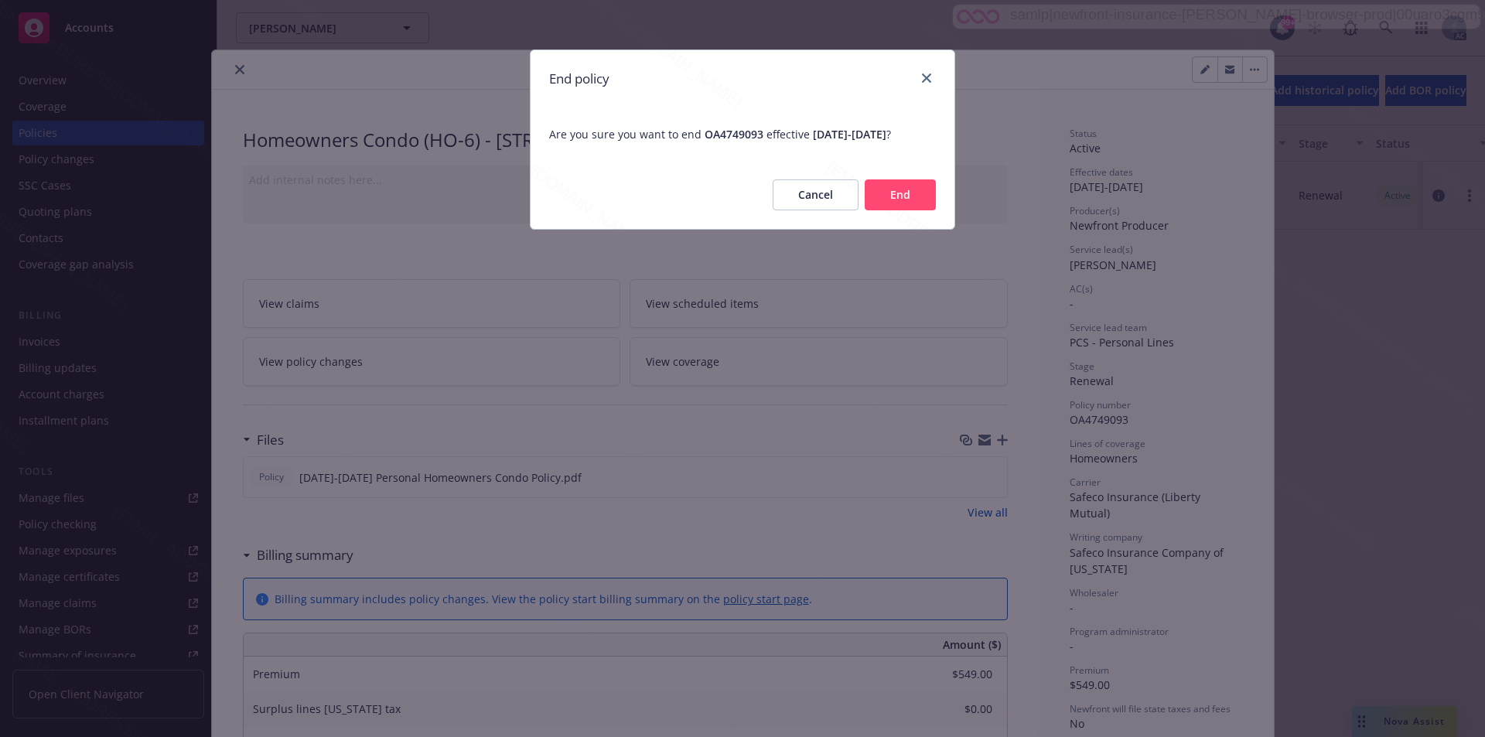
click at [899, 210] on button "End" at bounding box center [900, 194] width 71 height 31
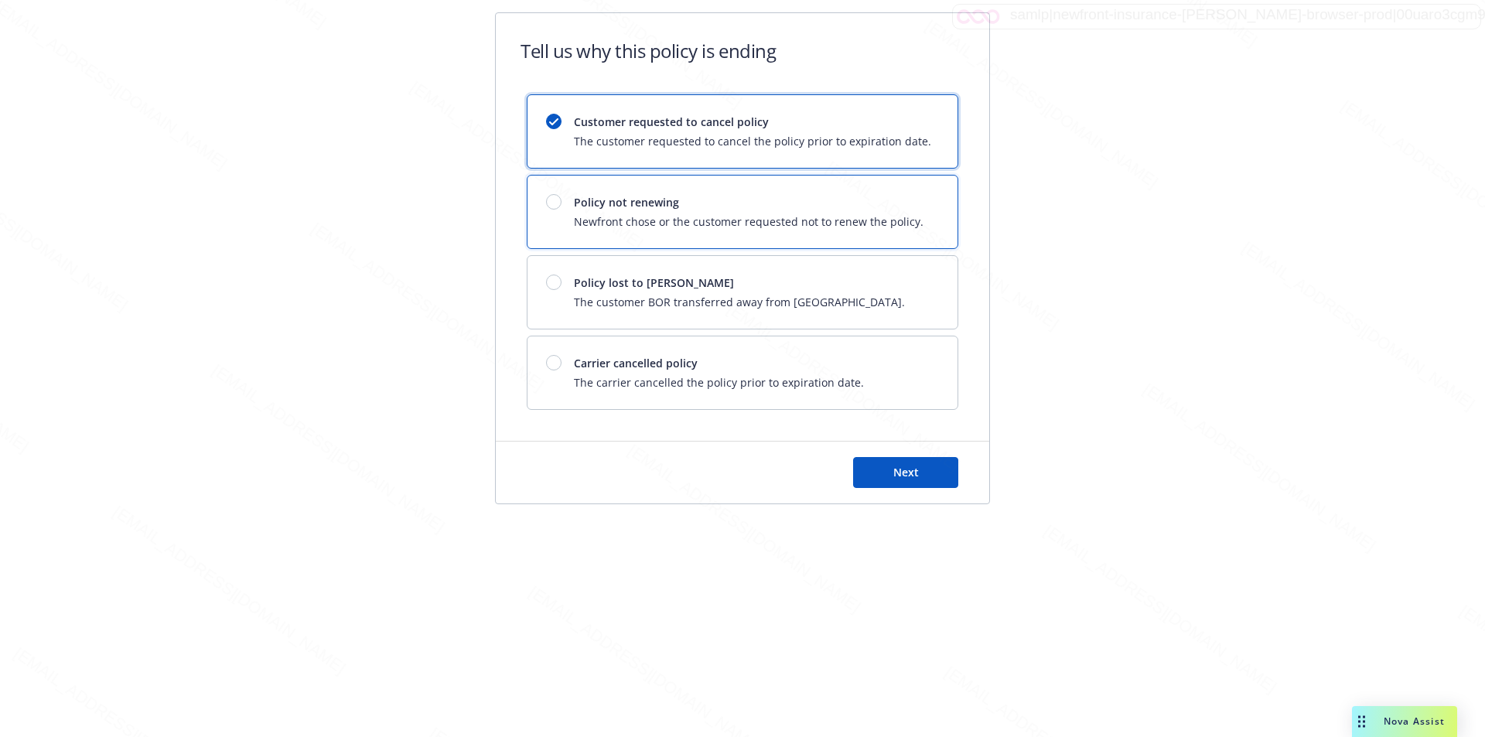
click at [899, 214] on span "Newfront chose or the customer requested not to renew the policy." at bounding box center [749, 221] width 350 height 16
click at [941, 476] on button "Next" at bounding box center [905, 472] width 105 height 31
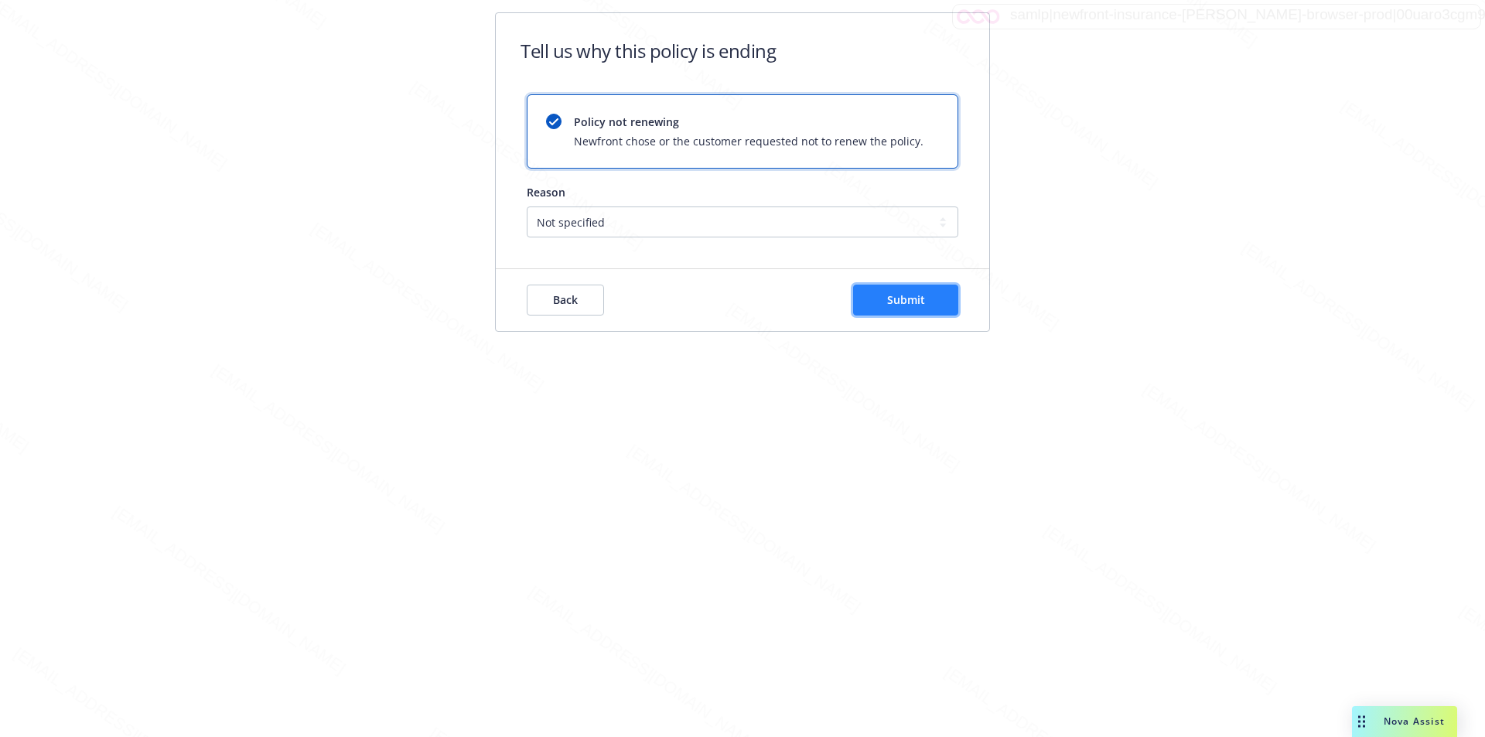
click at [941, 302] on button "Submit" at bounding box center [905, 300] width 105 height 31
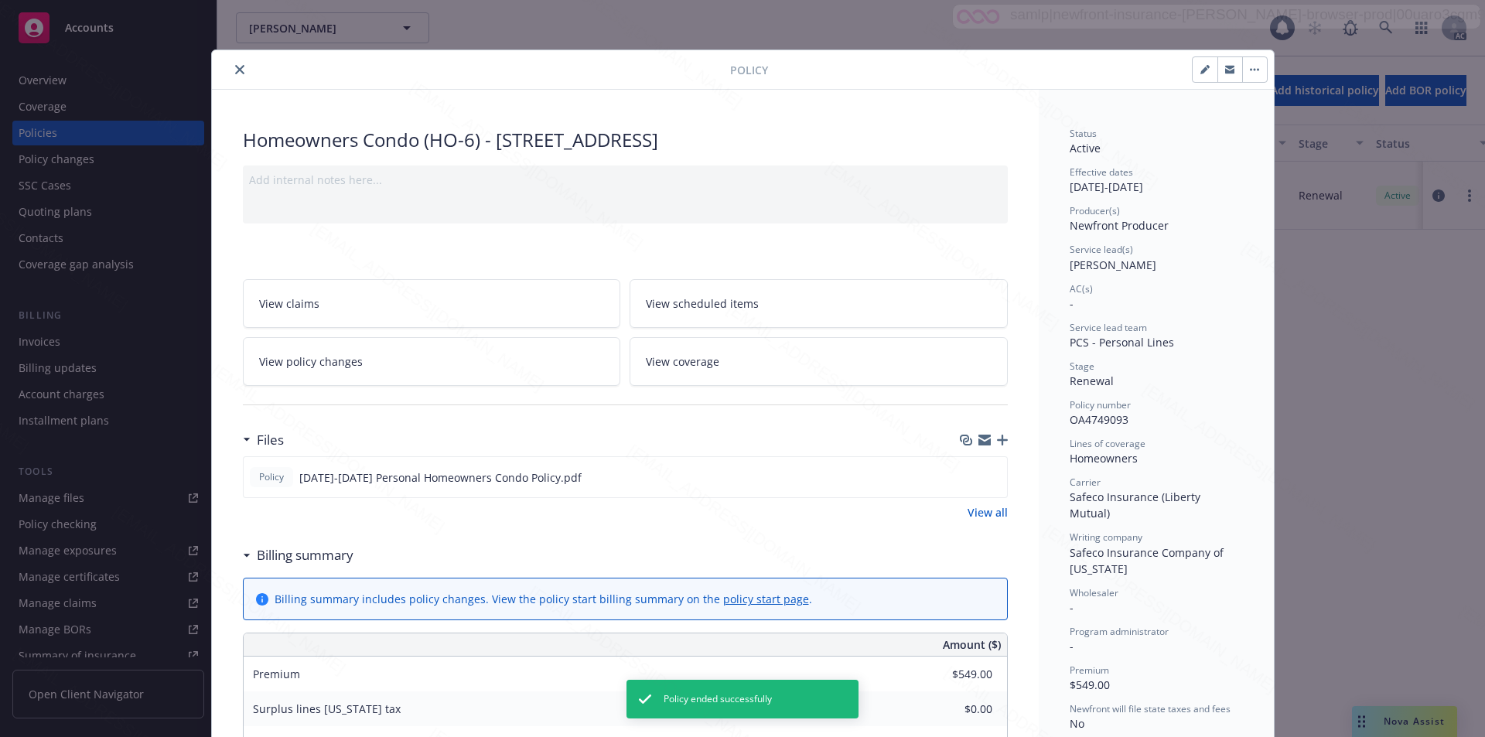
scroll to position [46, 0]
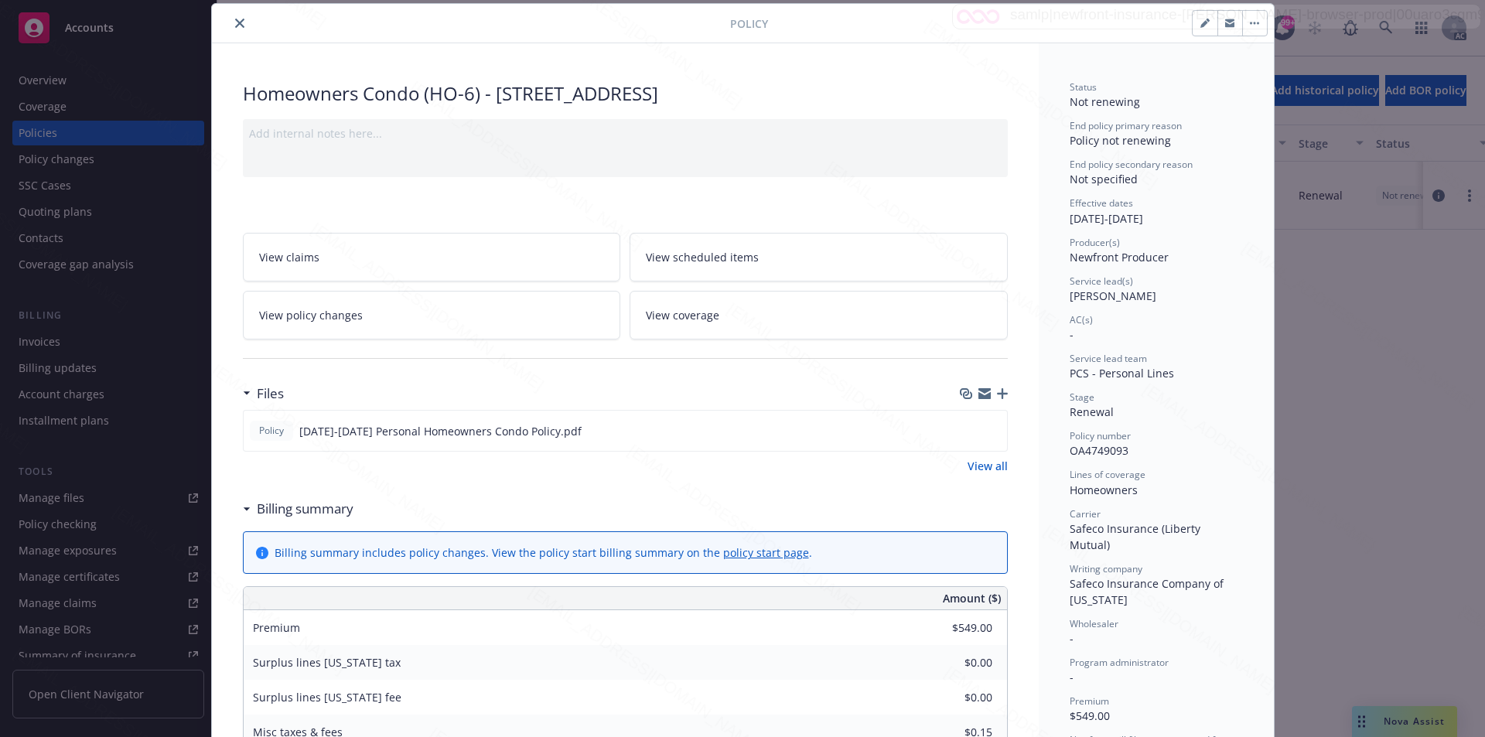
click at [235, 27] on icon "close" at bounding box center [239, 23] width 9 height 9
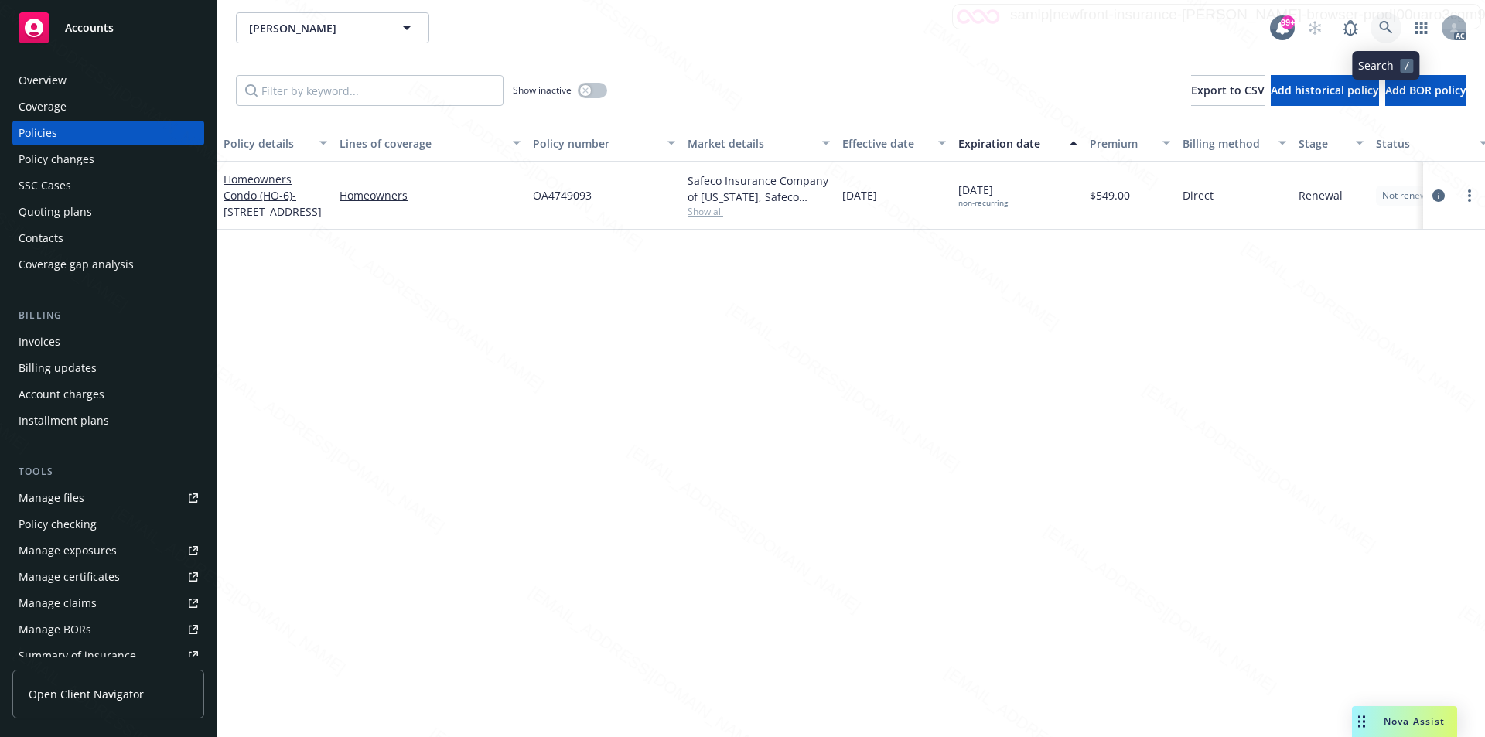
click at [1381, 24] on icon at bounding box center [1385, 27] width 13 height 13
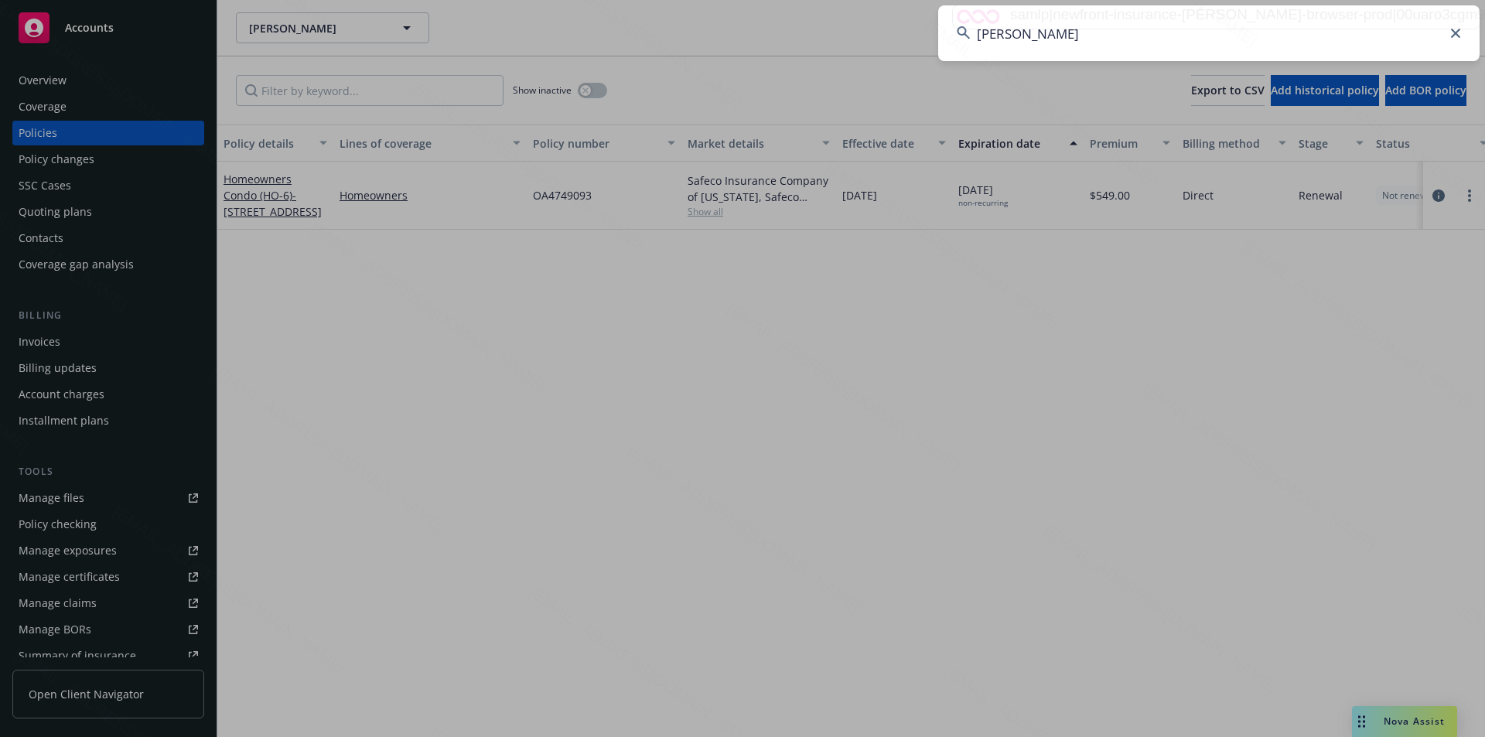
type input "[PERSON_NAME]"
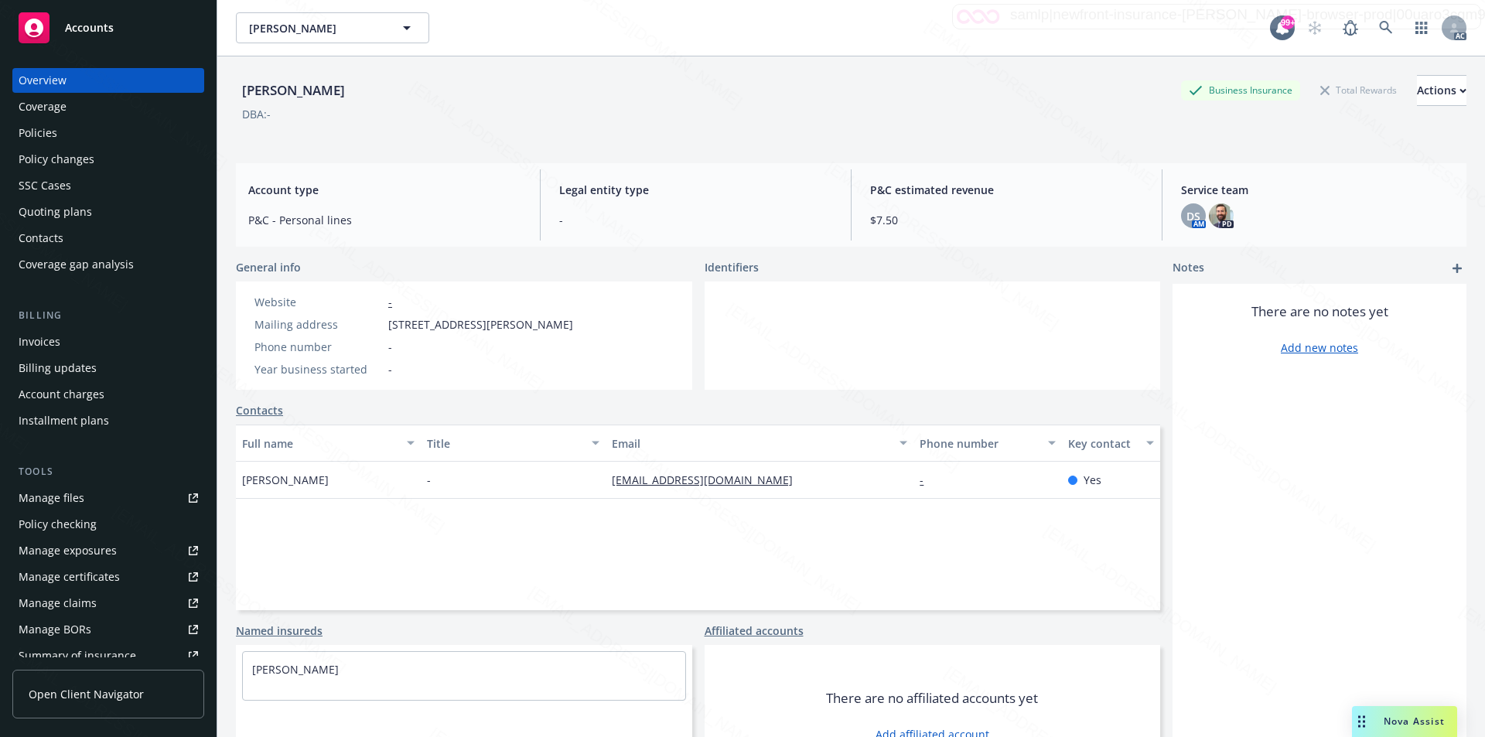
click at [56, 132] on div "Policies" at bounding box center [108, 133] width 179 height 25
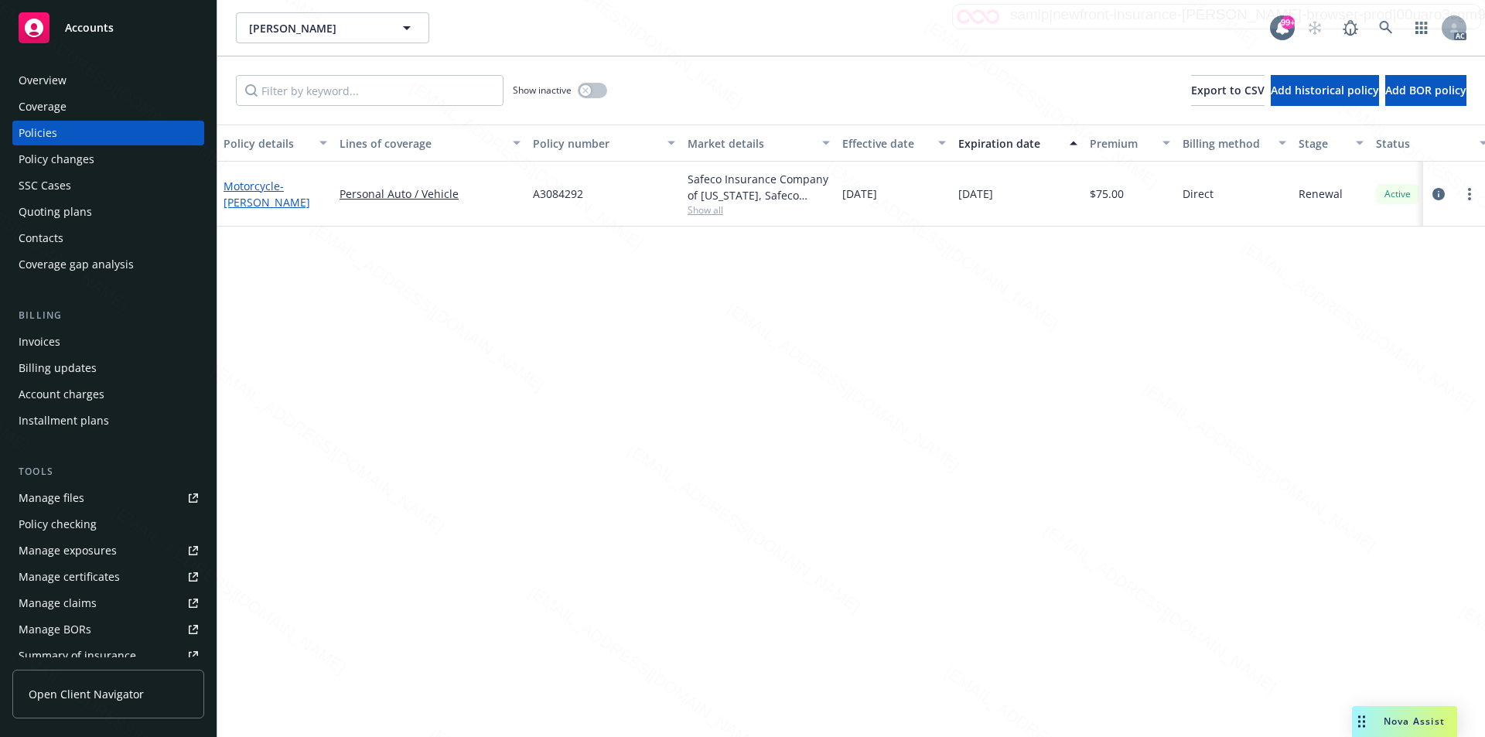
click at [271, 186] on link "Motorcycle - ARIJANA KAJDIC" at bounding box center [267, 194] width 87 height 31
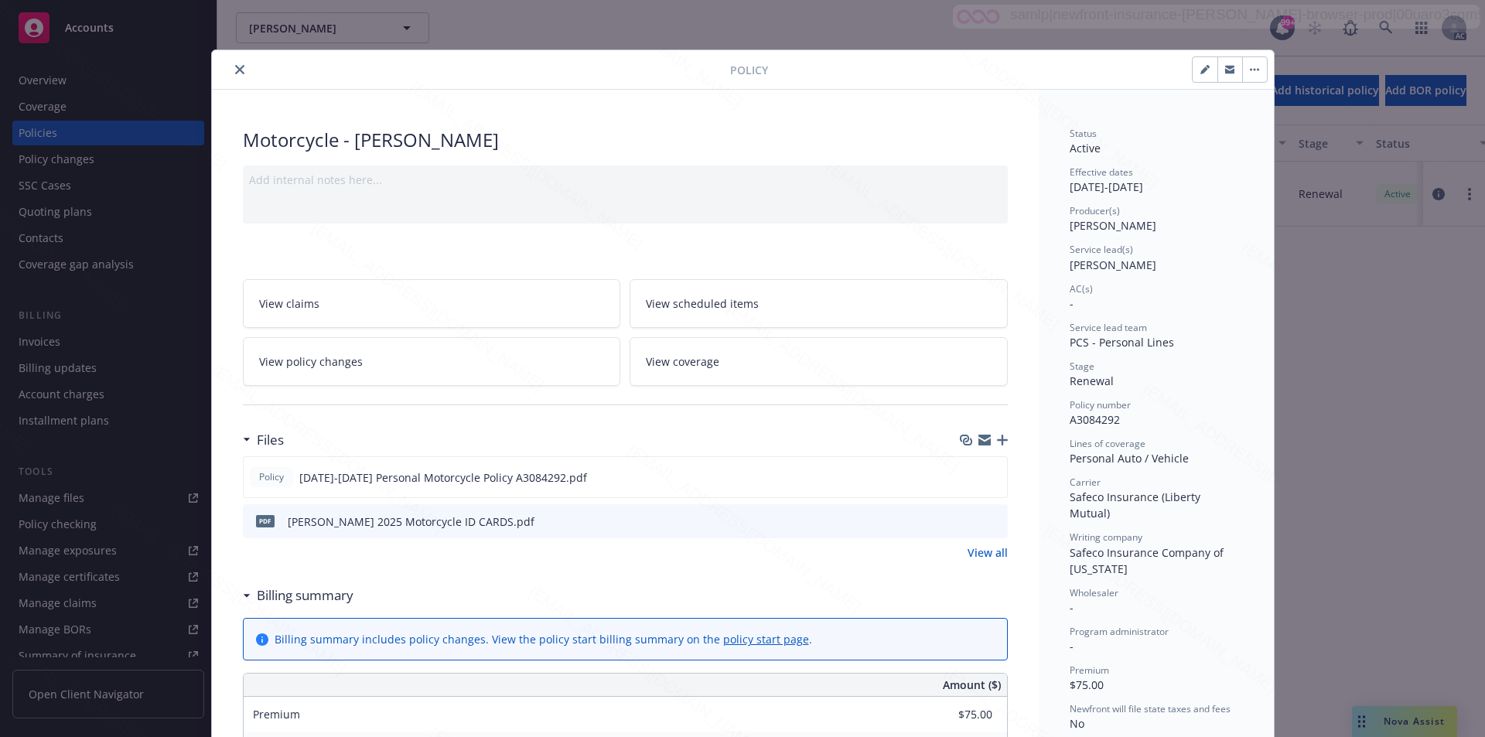
click at [986, 551] on link "View all" at bounding box center [988, 553] width 40 height 16
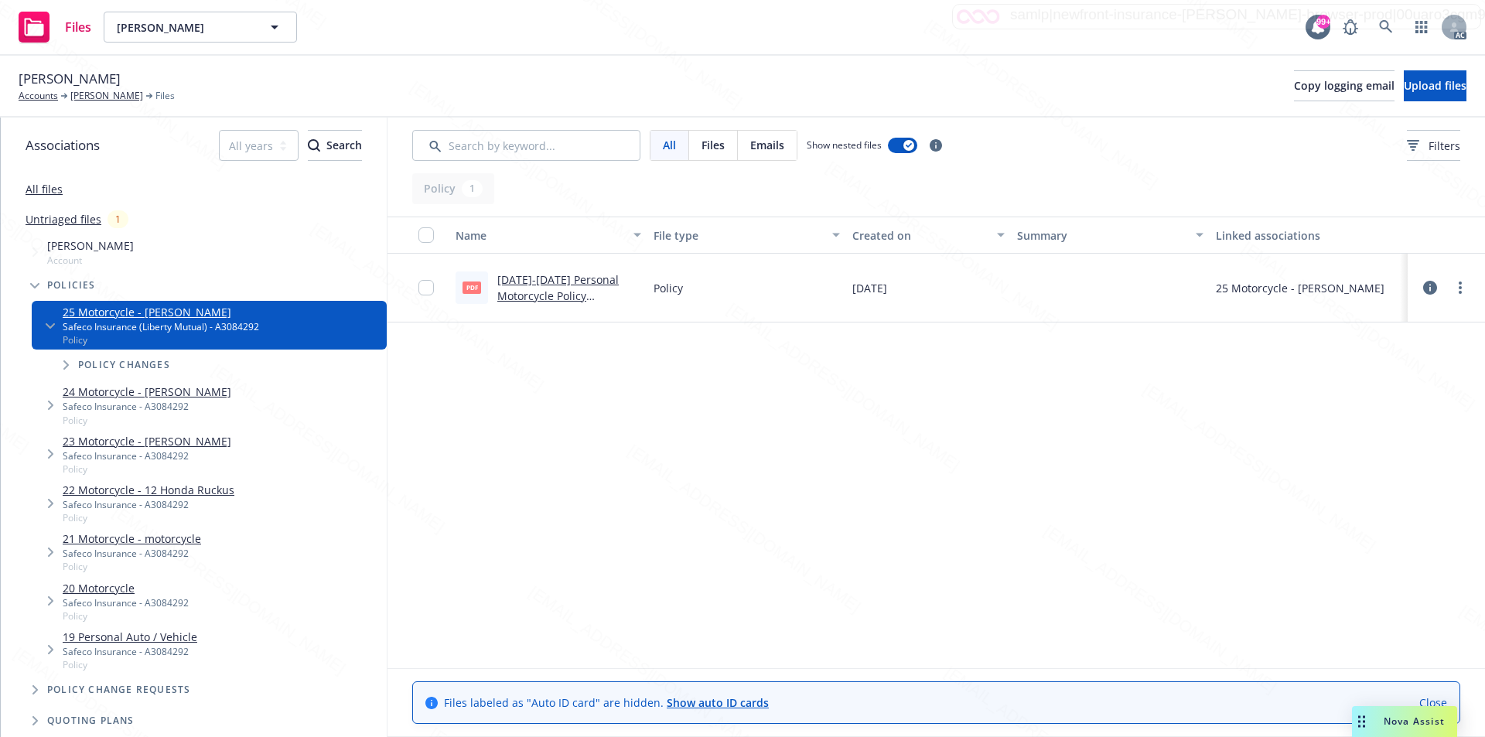
click at [1462, 289] on link "more" at bounding box center [1460, 287] width 19 height 19
click at [1336, 353] on link "Download" at bounding box center [1392, 350] width 154 height 31
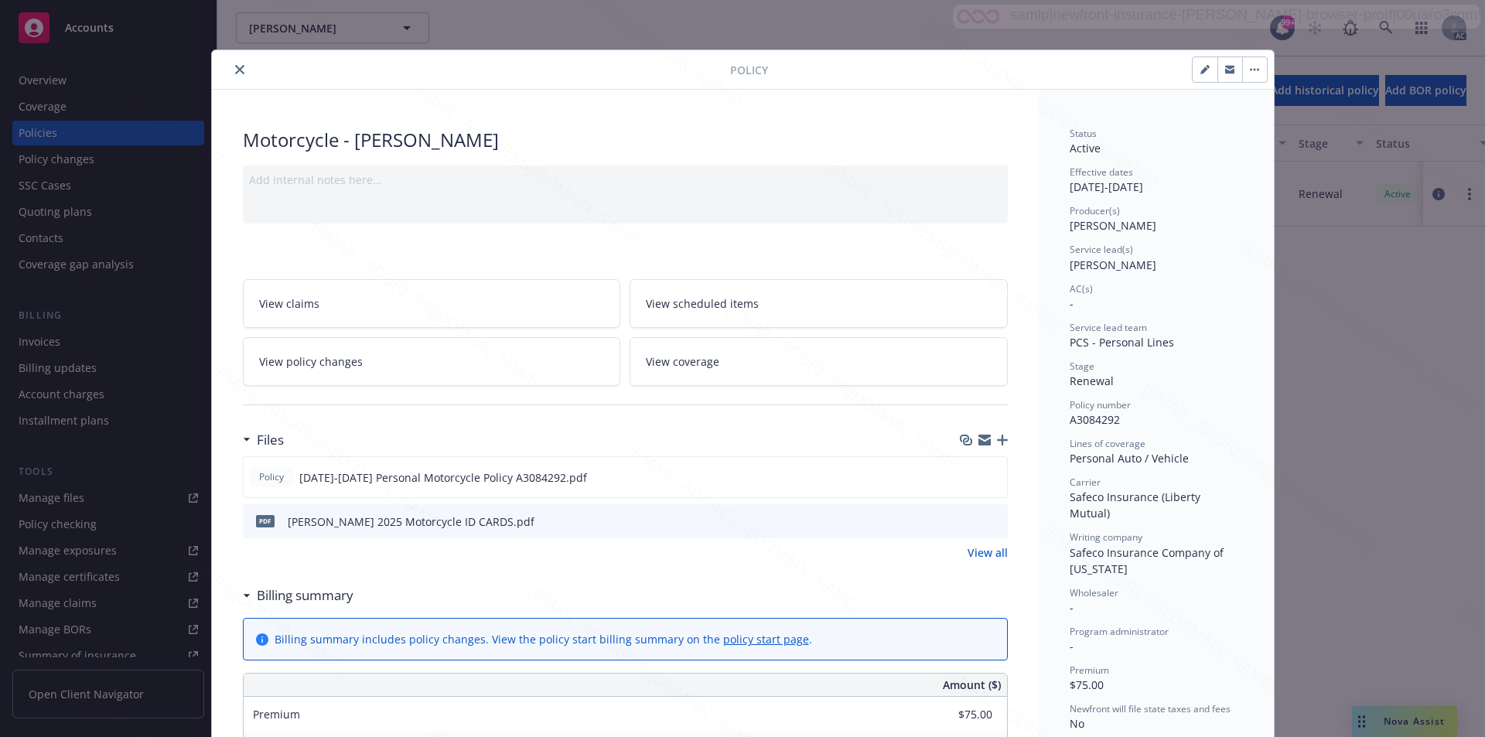
click at [644, 82] on div "Policy" at bounding box center [743, 69] width 1062 height 39
click at [1254, 64] on button "button" at bounding box center [1254, 69] width 25 height 25
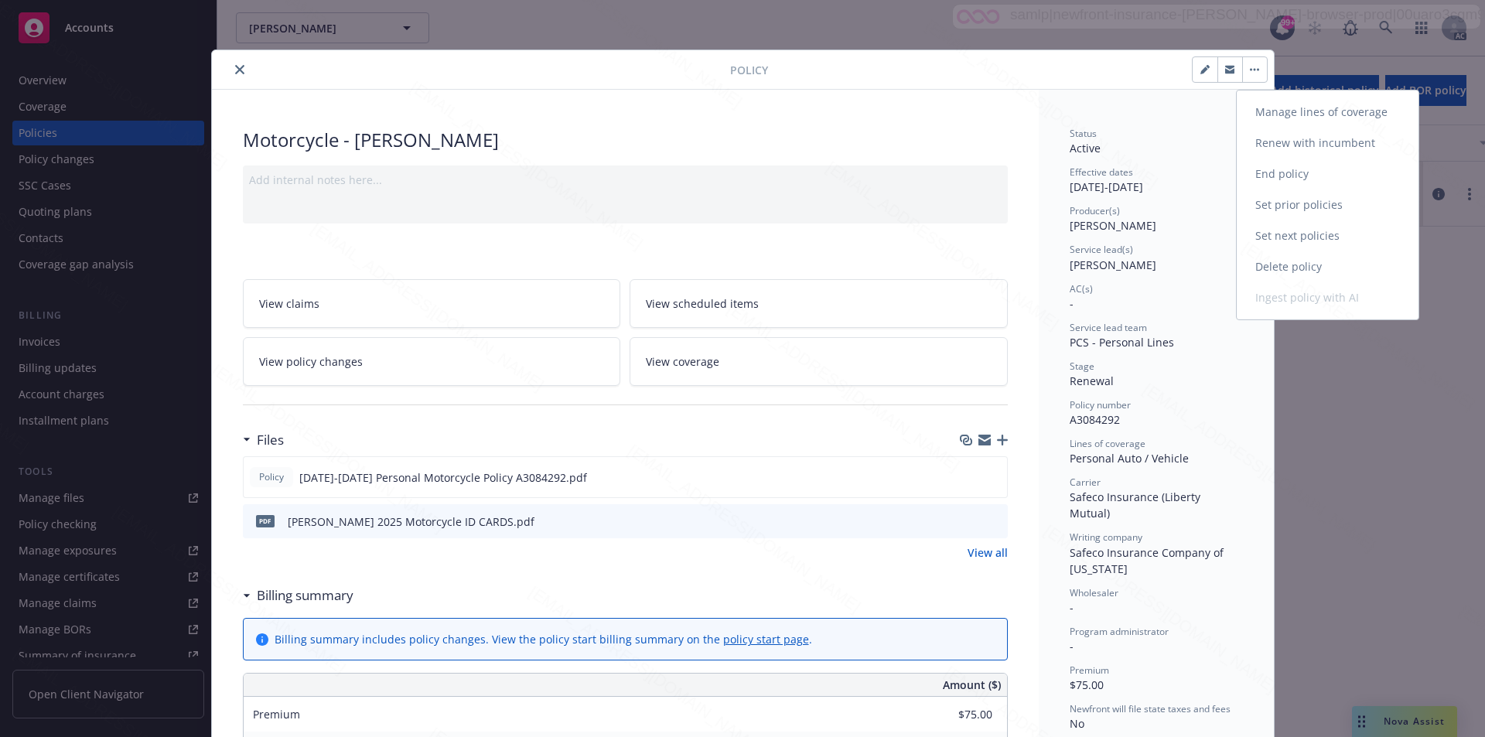
click at [1287, 171] on link "End policy" at bounding box center [1328, 174] width 182 height 31
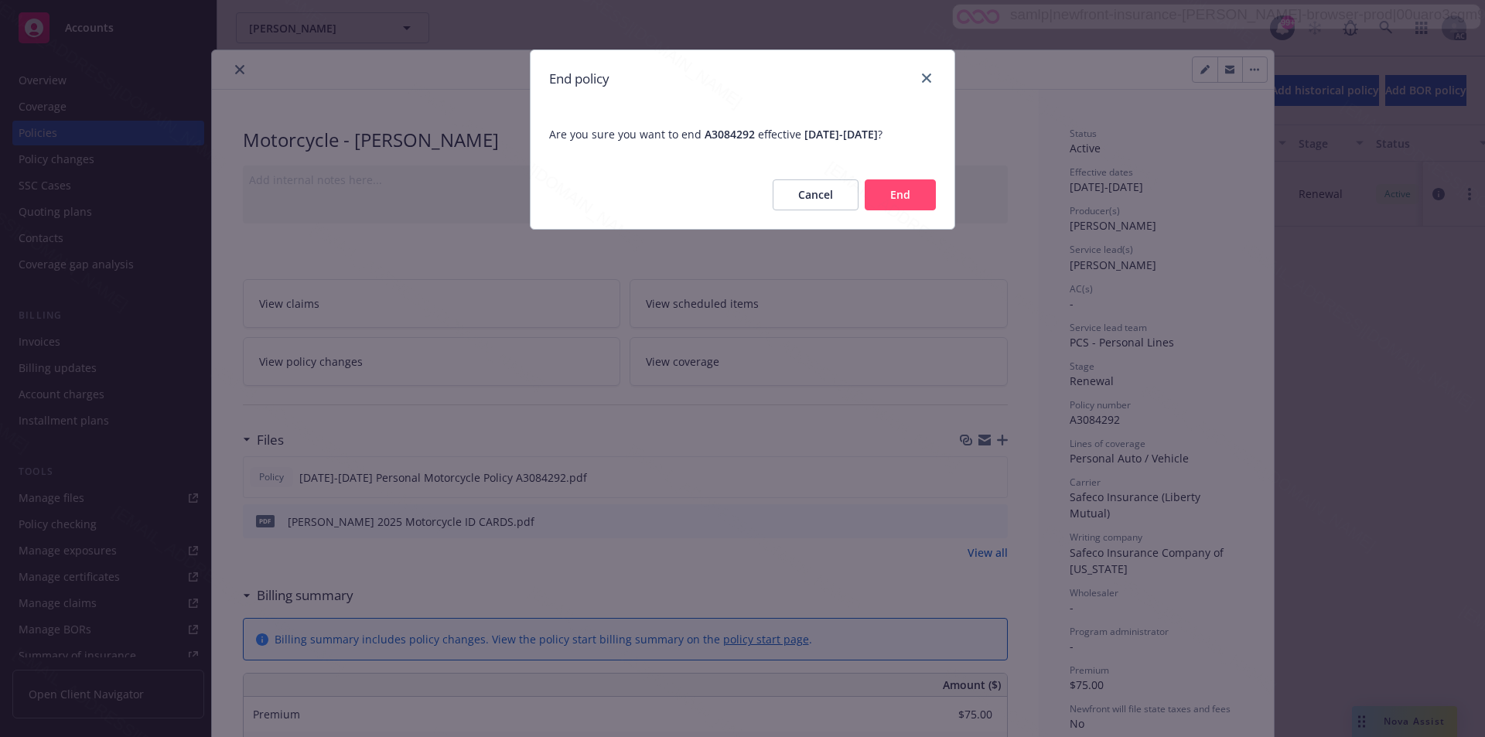
click at [890, 196] on button "End" at bounding box center [900, 194] width 71 height 31
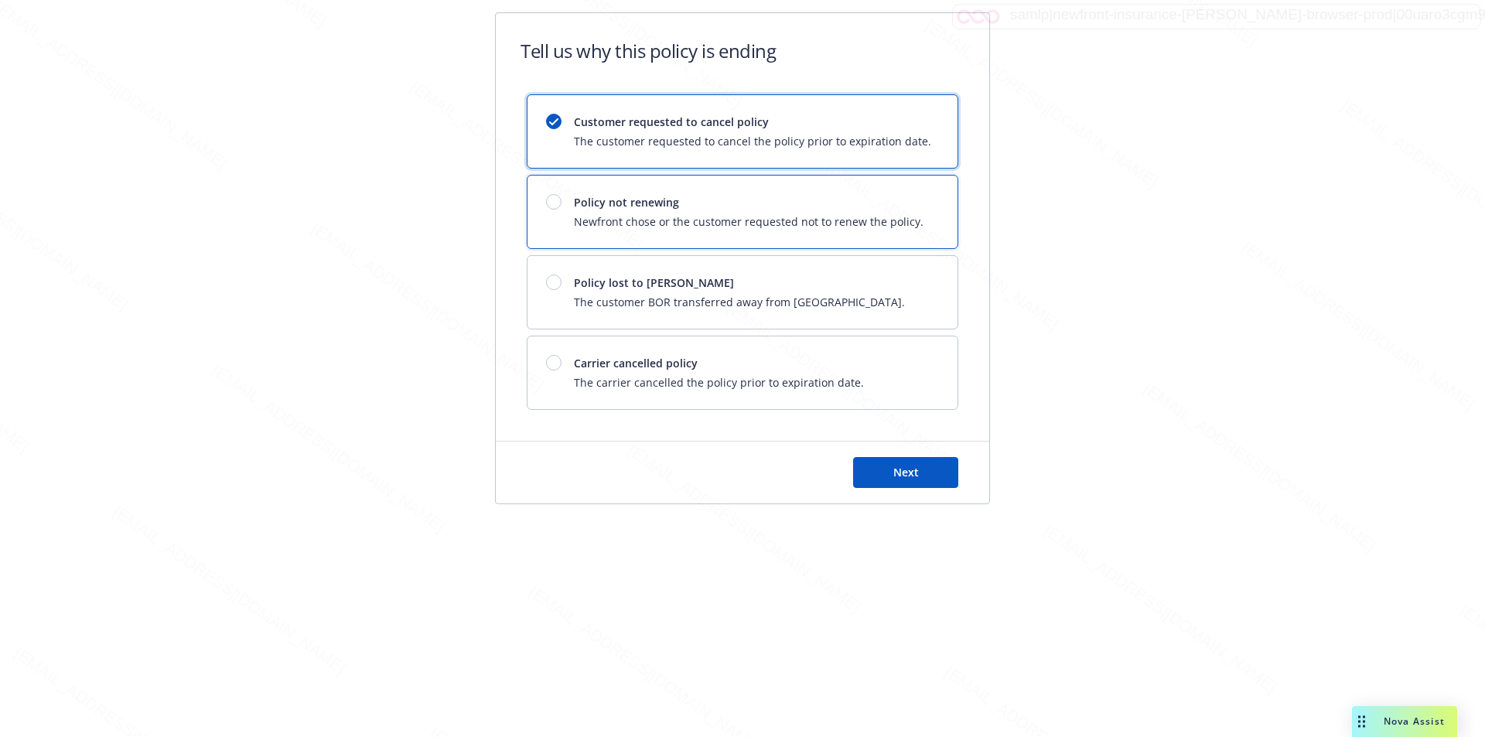
click at [744, 195] on span "Policy not renewing" at bounding box center [749, 202] width 350 height 16
click at [917, 463] on button "Next" at bounding box center [905, 472] width 105 height 31
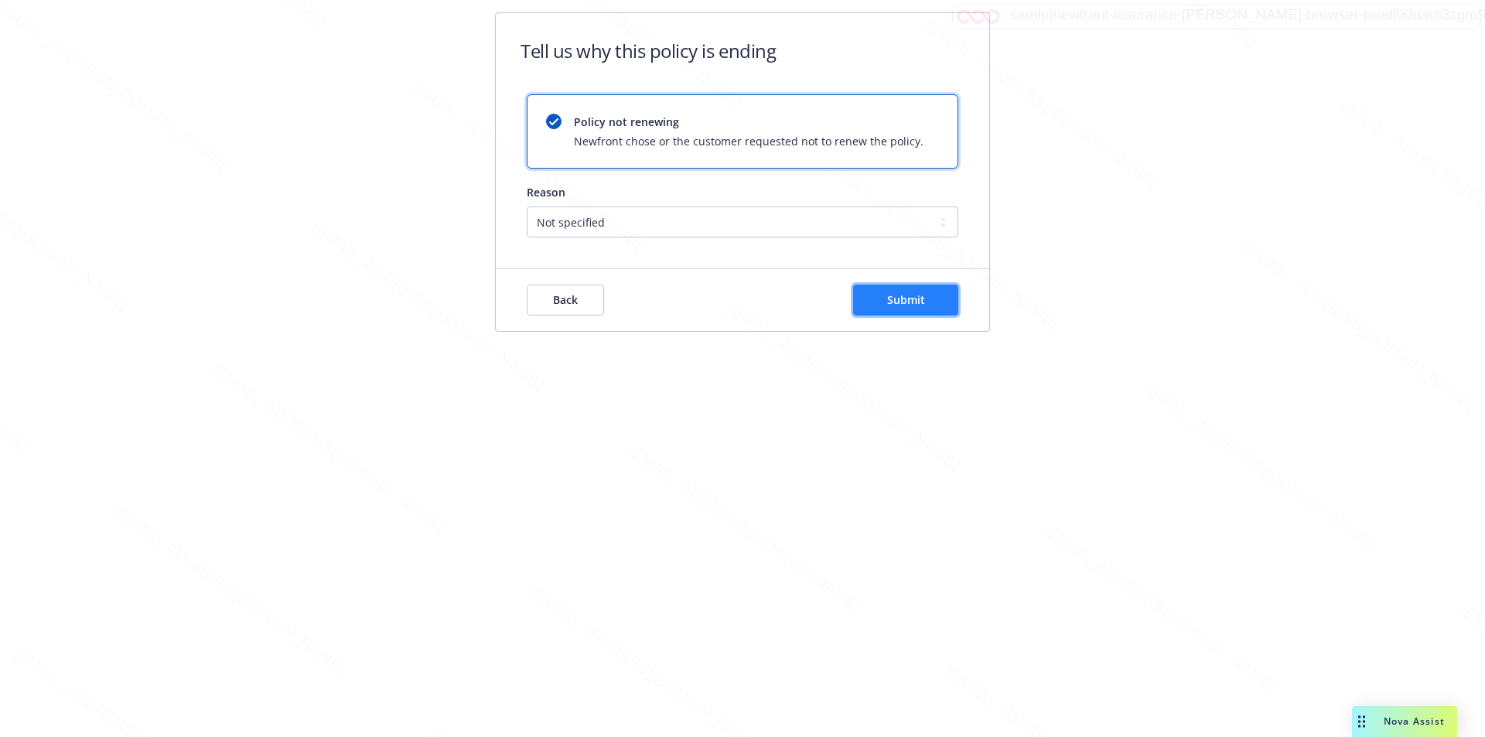
click at [898, 300] on span "Submit" at bounding box center [906, 299] width 38 height 15
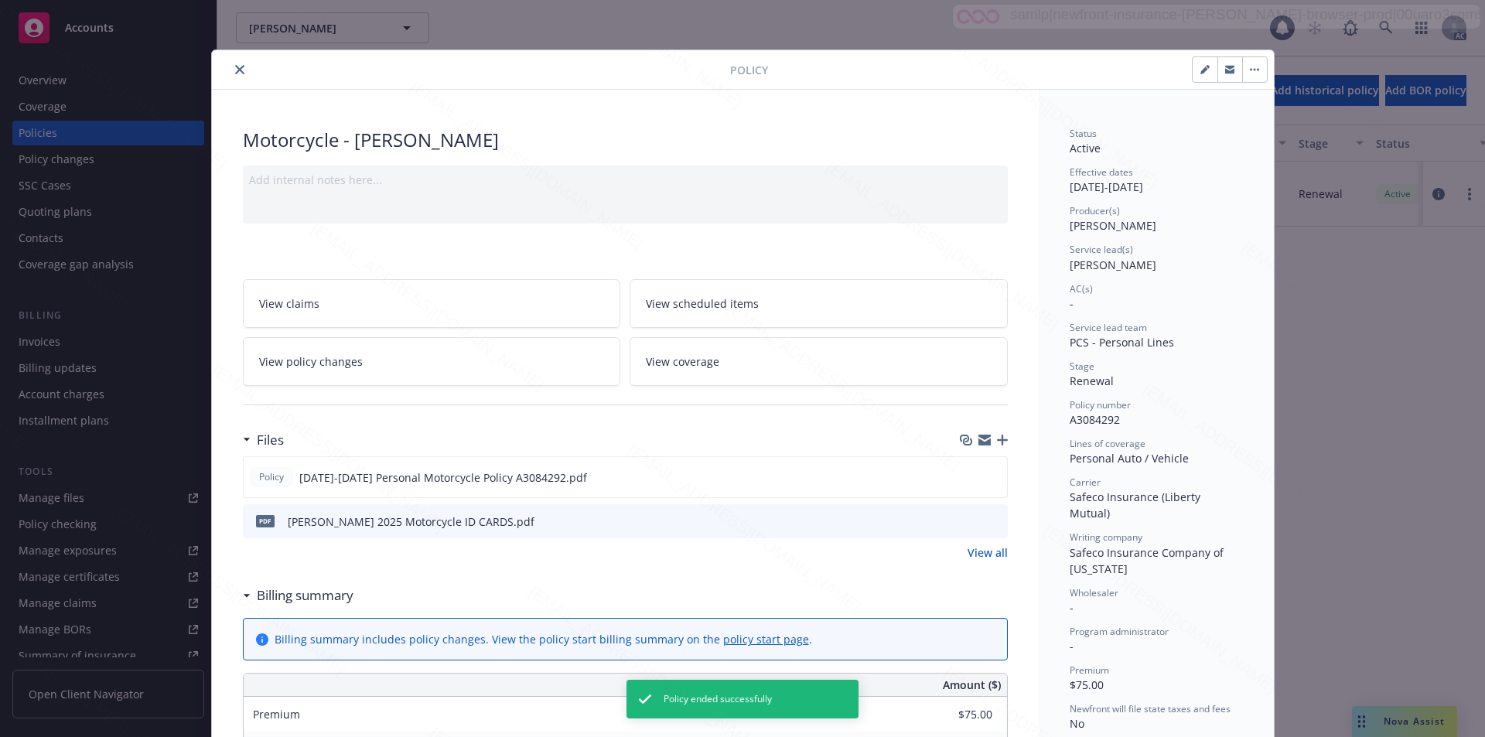
scroll to position [46, 0]
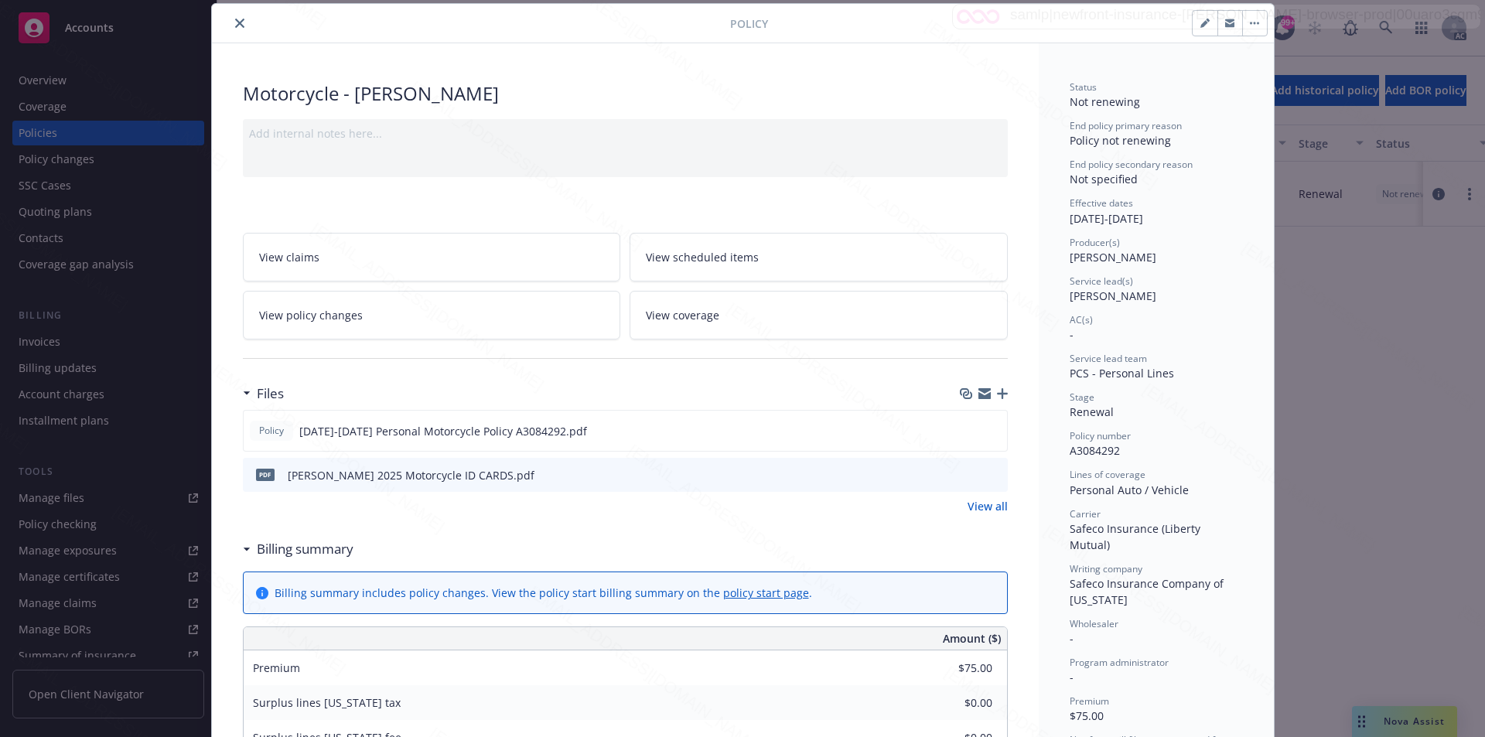
click at [235, 23] on icon "close" at bounding box center [239, 23] width 9 height 9
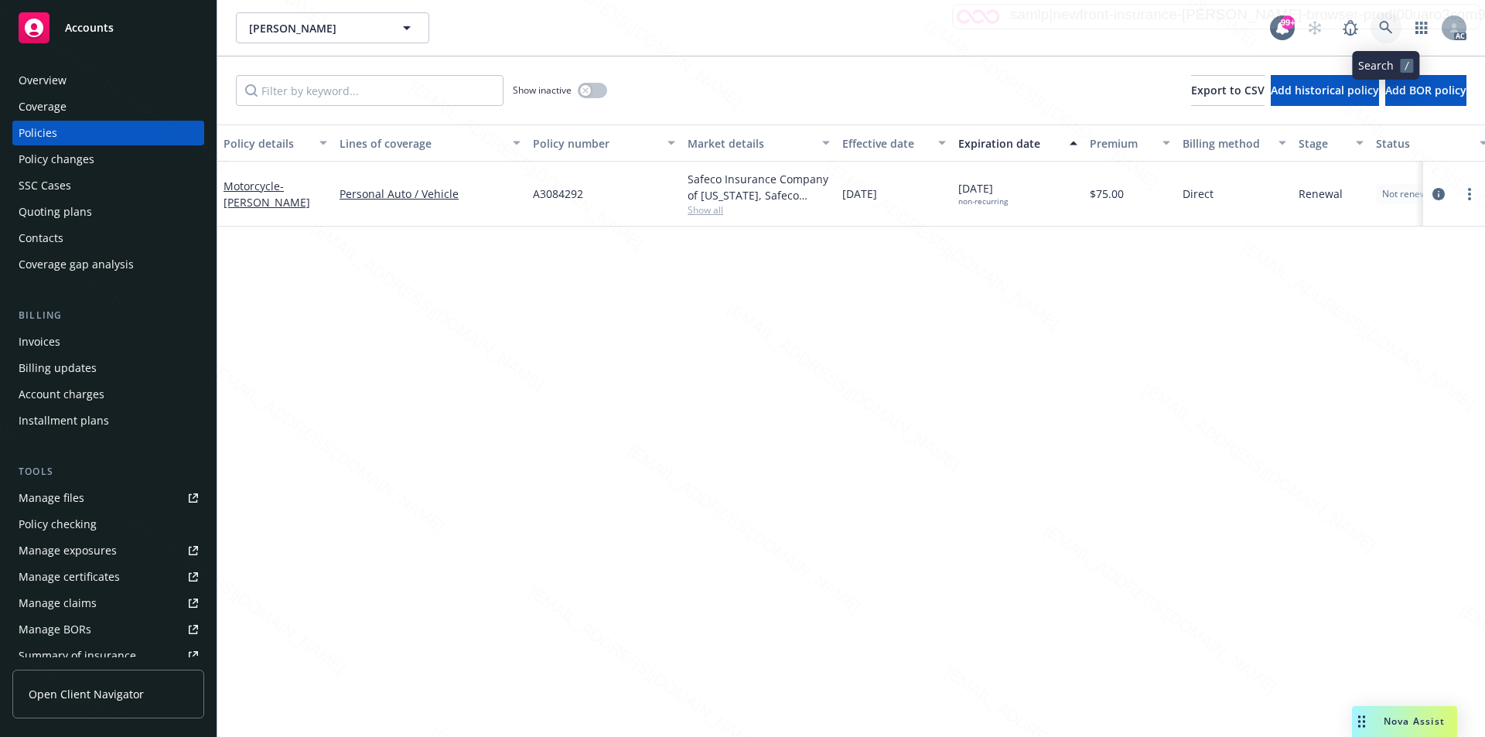
click at [1381, 26] on icon at bounding box center [1386, 28] width 14 height 14
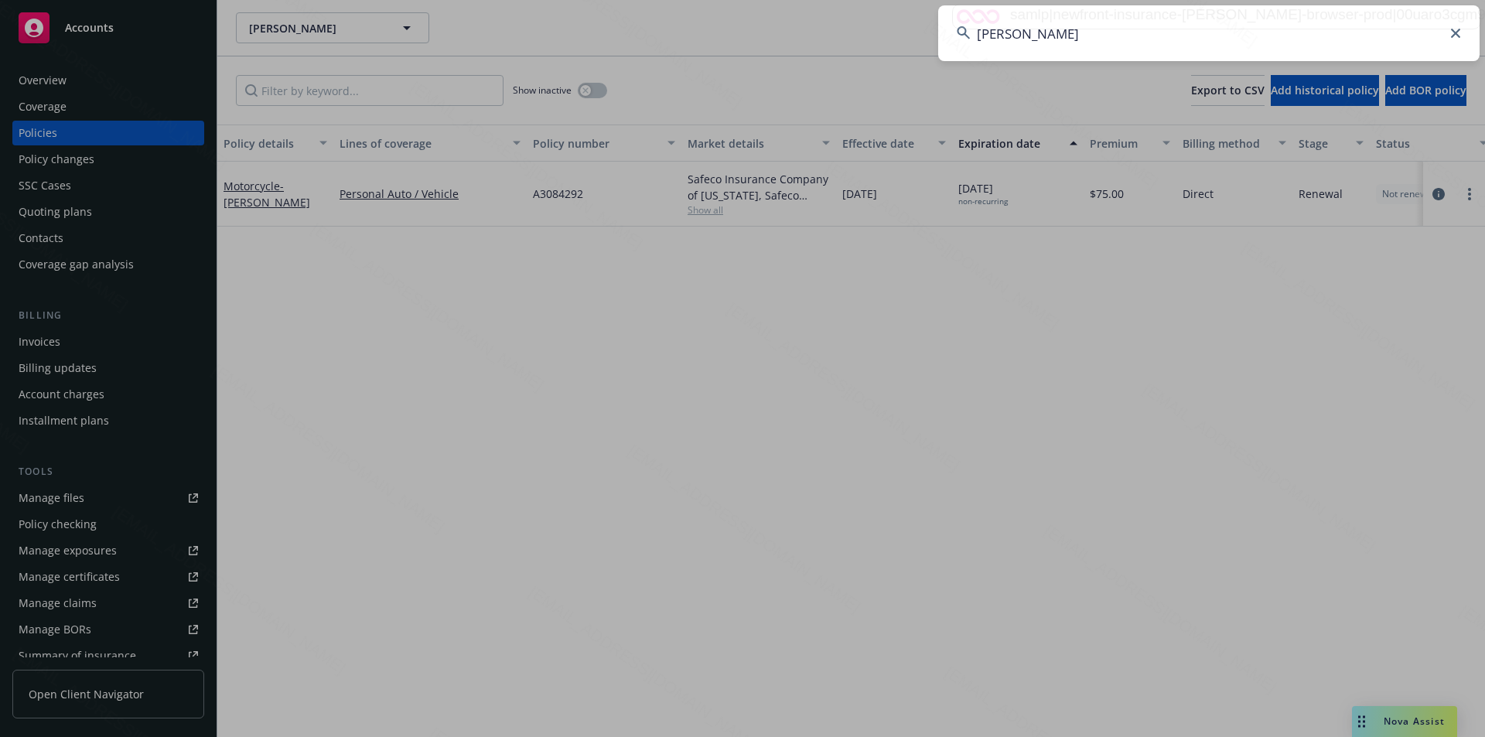
type input "[PERSON_NAME]"
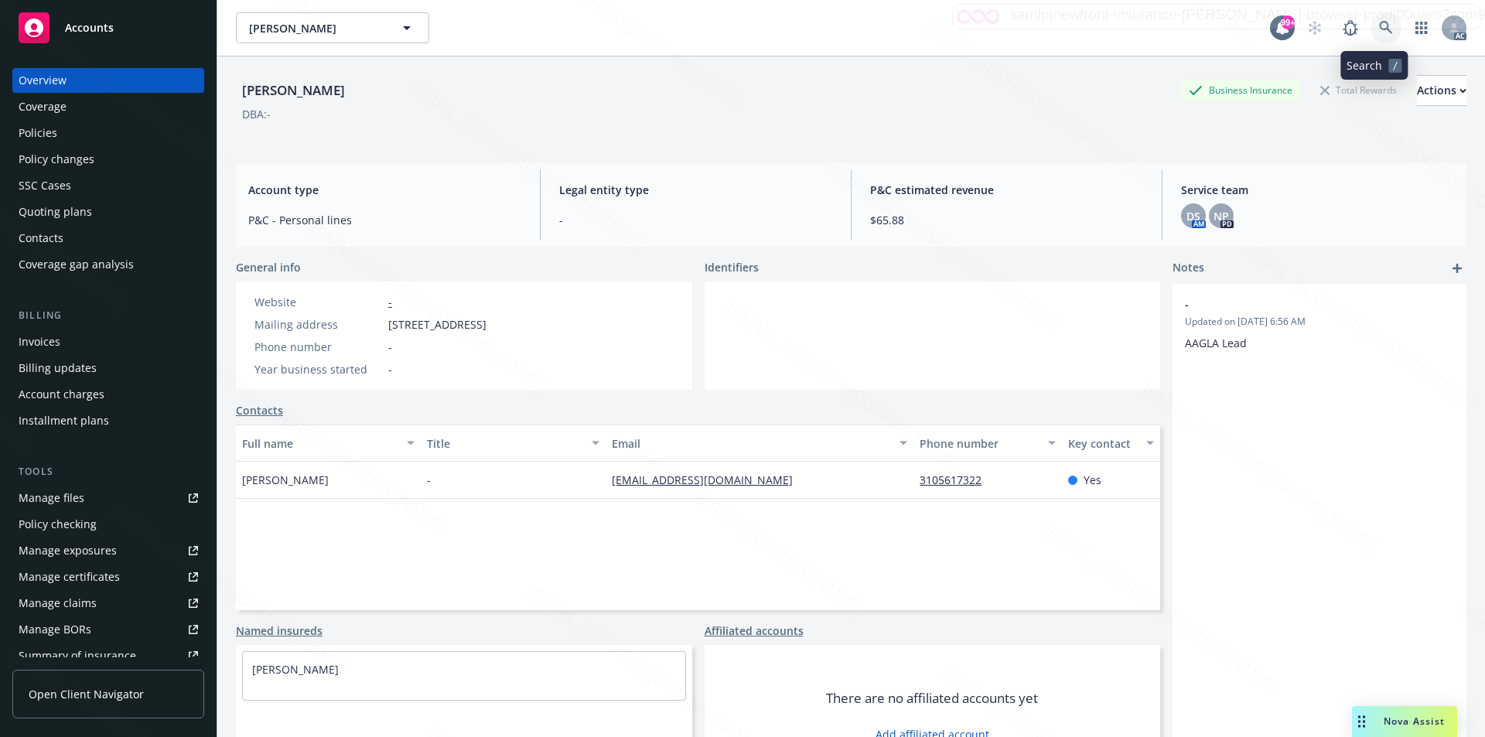
click at [1379, 23] on icon at bounding box center [1386, 28] width 14 height 14
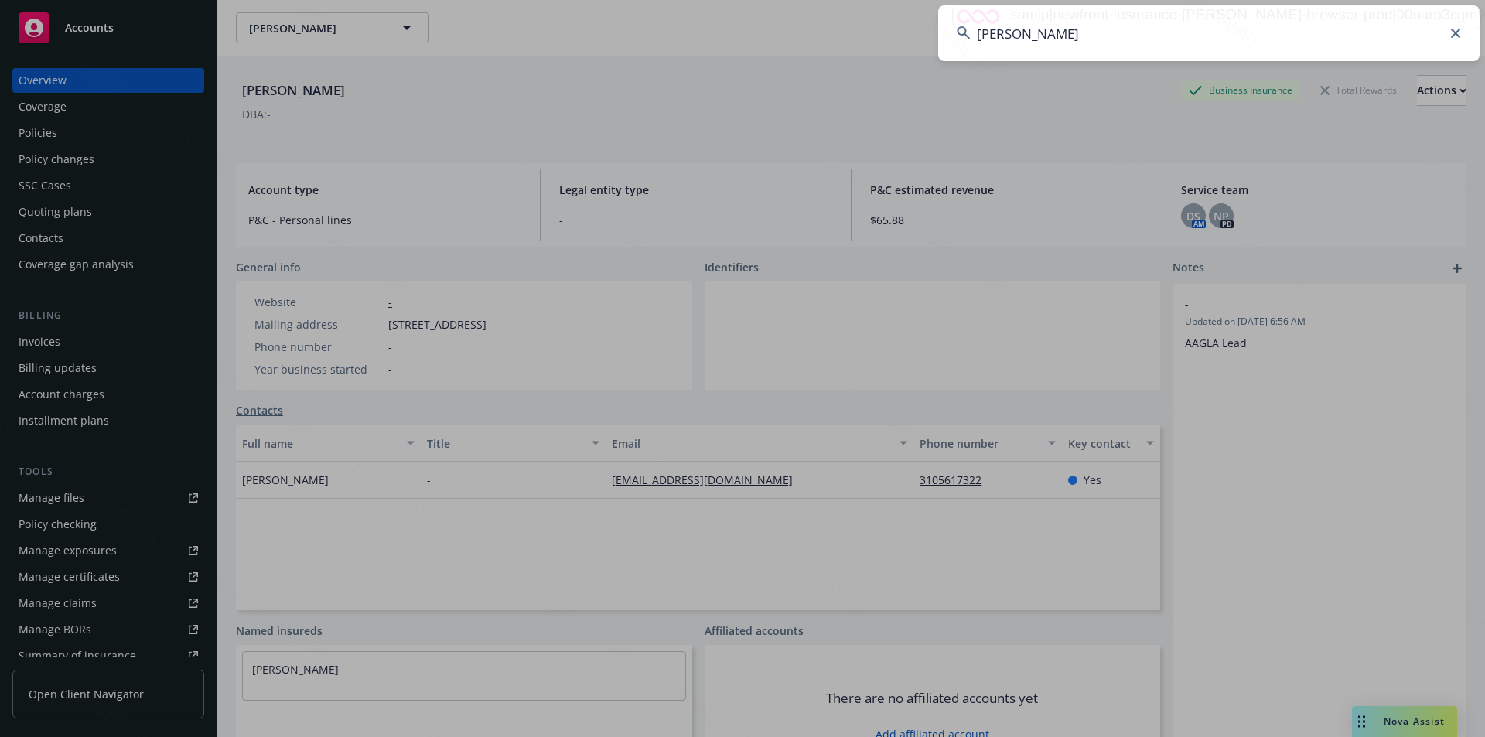
type input "[PERSON_NAME]"
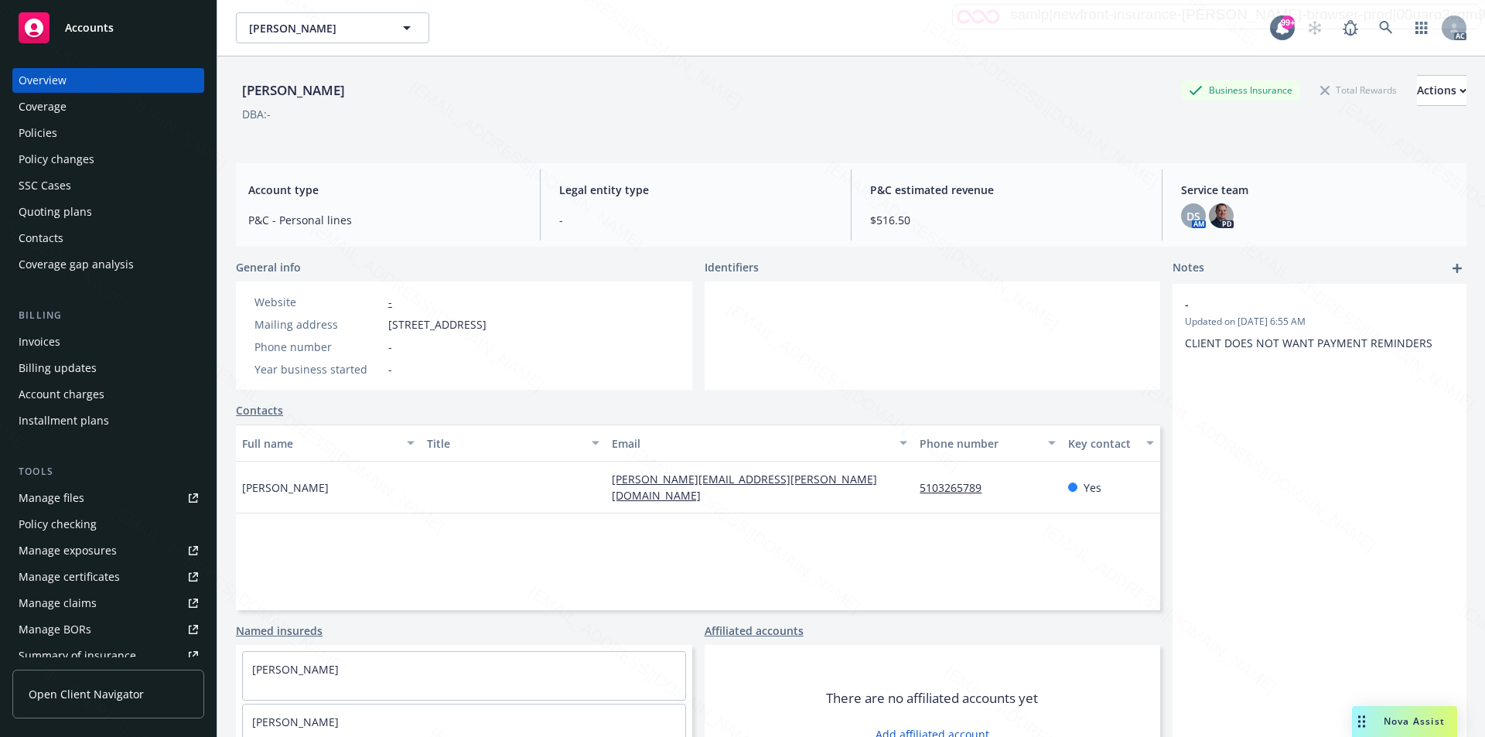
click at [53, 129] on div "Policies" at bounding box center [38, 133] width 39 height 25
